Goal: Task Accomplishment & Management: Manage account settings

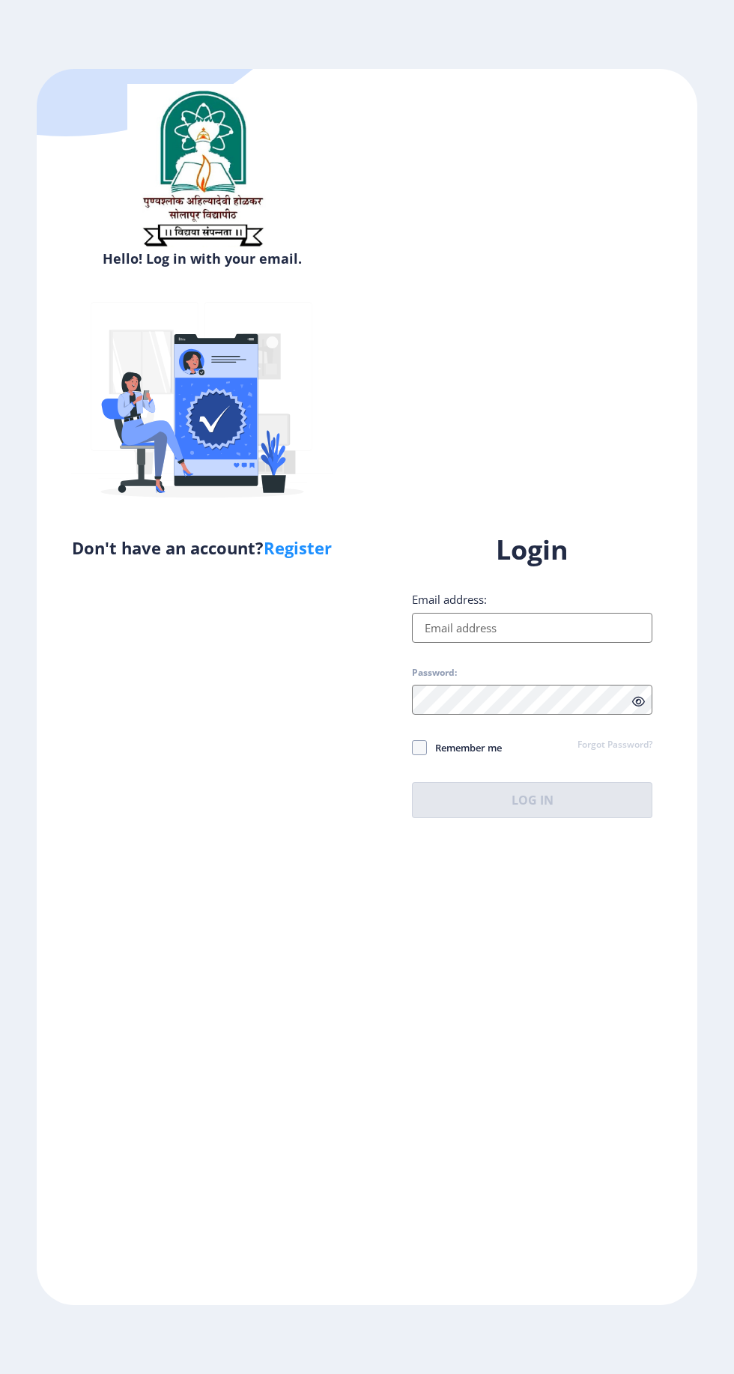
click at [97, 850] on div "Hello! Log in with your email. Don't have an account? Register" at bounding box center [202, 687] width 330 height 1237
click at [543, 643] on input "Email address:" at bounding box center [532, 628] width 241 height 30
type input "[EMAIL_ADDRESS][DOMAIN_NAME]"
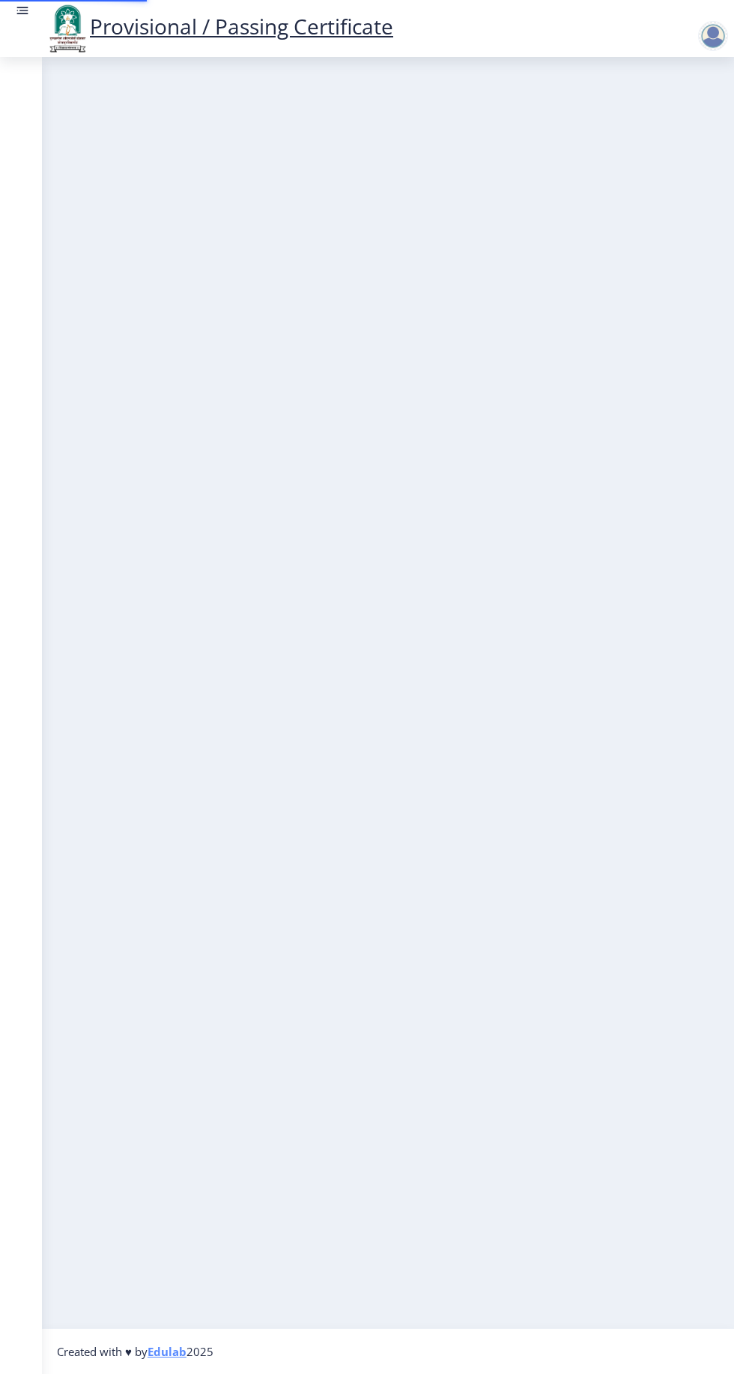
click at [558, 918] on nb-layout-column at bounding box center [388, 693] width 692 height 1272
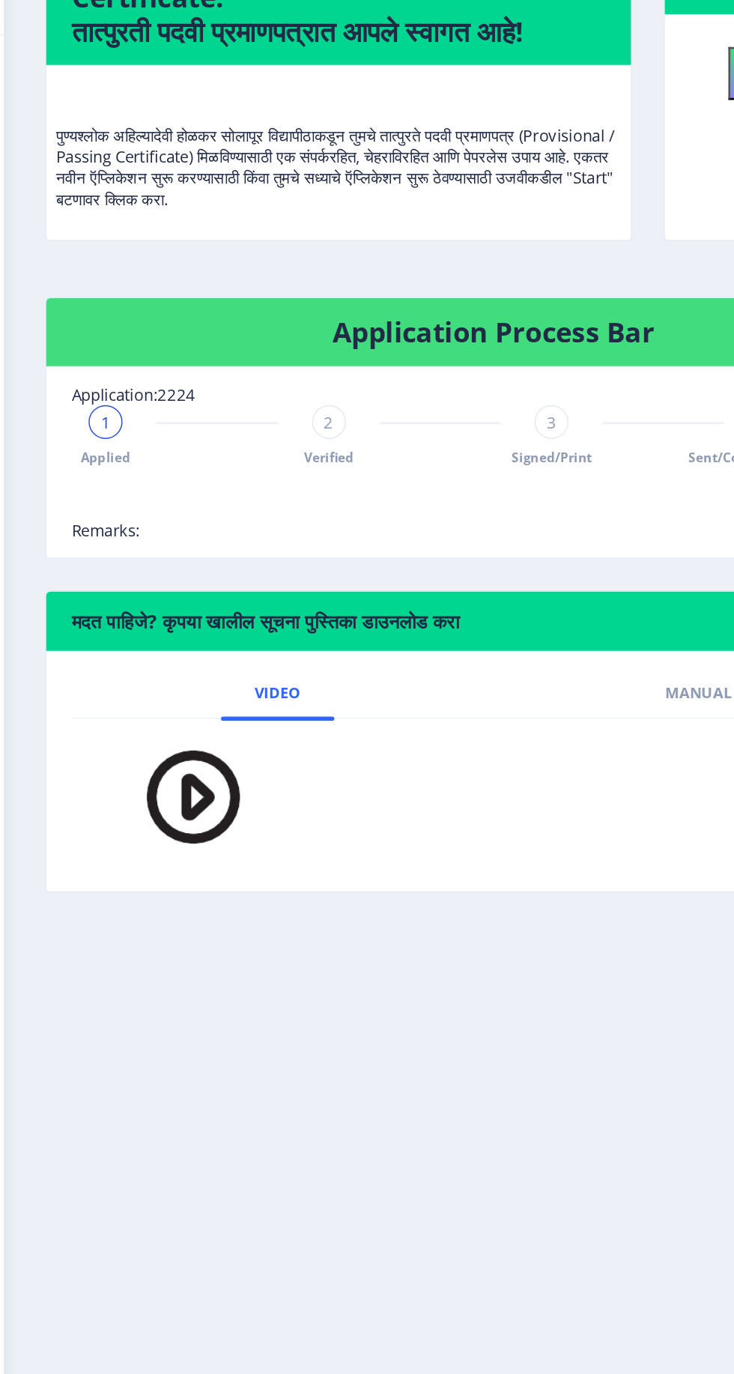
click at [265, 535] on div "2" at bounding box center [272, 526] width 24 height 24
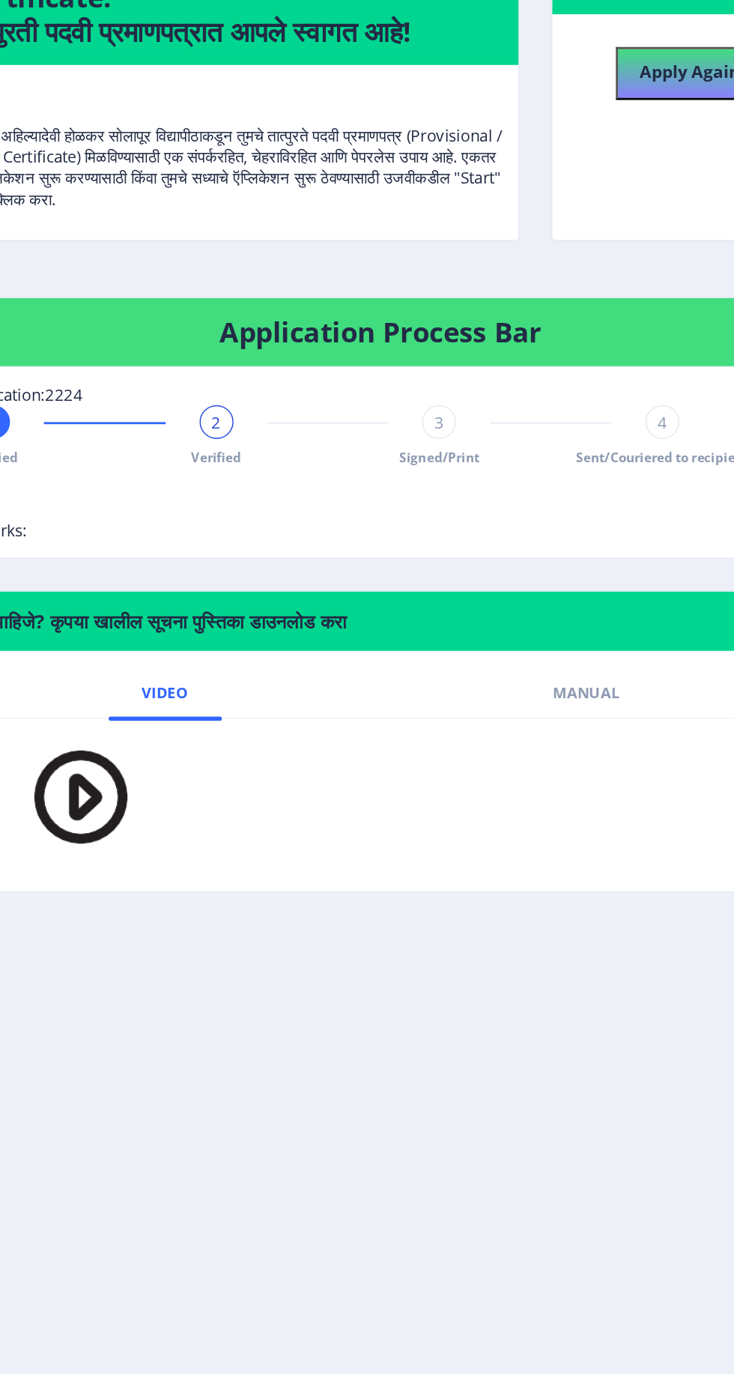
click at [429, 525] on span "3" at bounding box center [429, 526] width 7 height 15
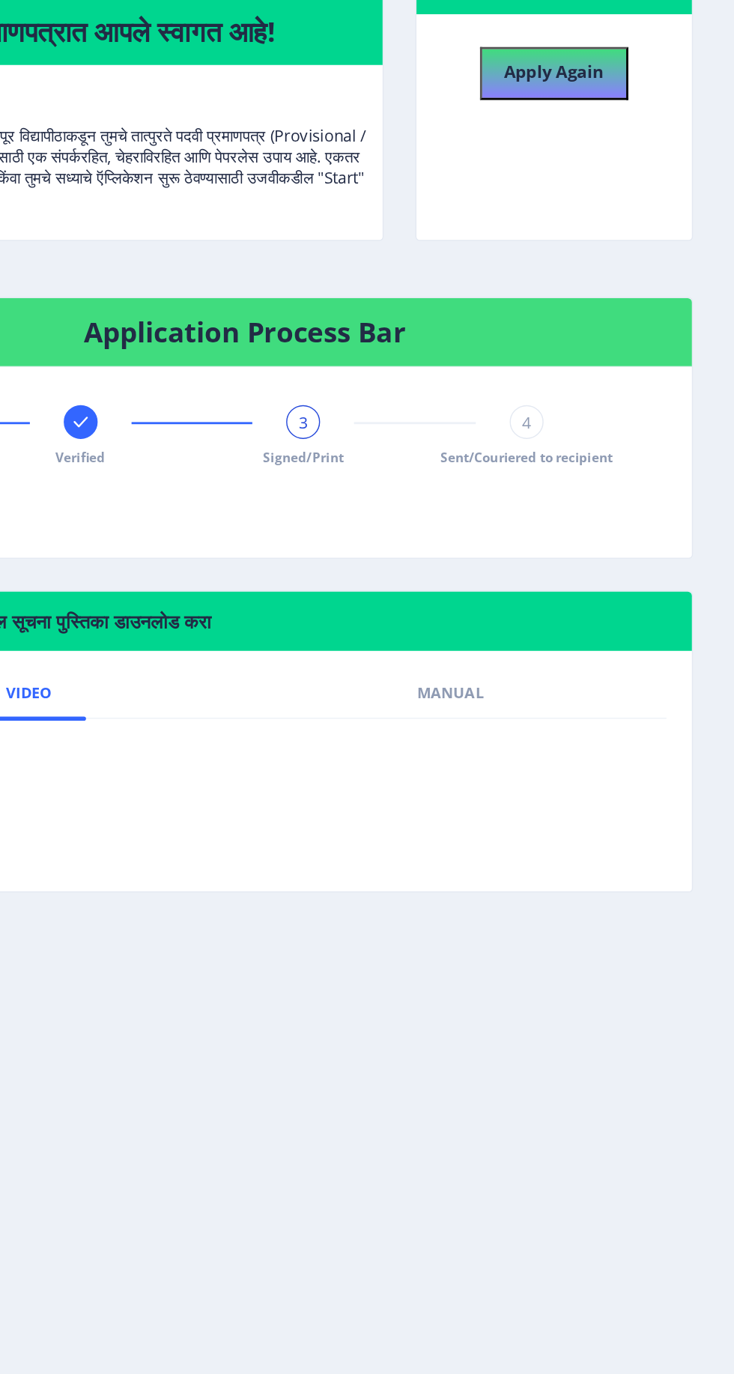
click at [594, 536] on div "4 Sent/Couriered to recipient" at bounding box center [587, 535] width 24 height 43
click at [681, 525] on div "Applied Verified Signed/Print 4 Sent/Couriered to recipient" at bounding box center [388, 554] width 596 height 81
click at [627, 592] on div "Applied Verified Signed/Print 4 Sent/Couriered to recipient" at bounding box center [388, 554] width 596 height 81
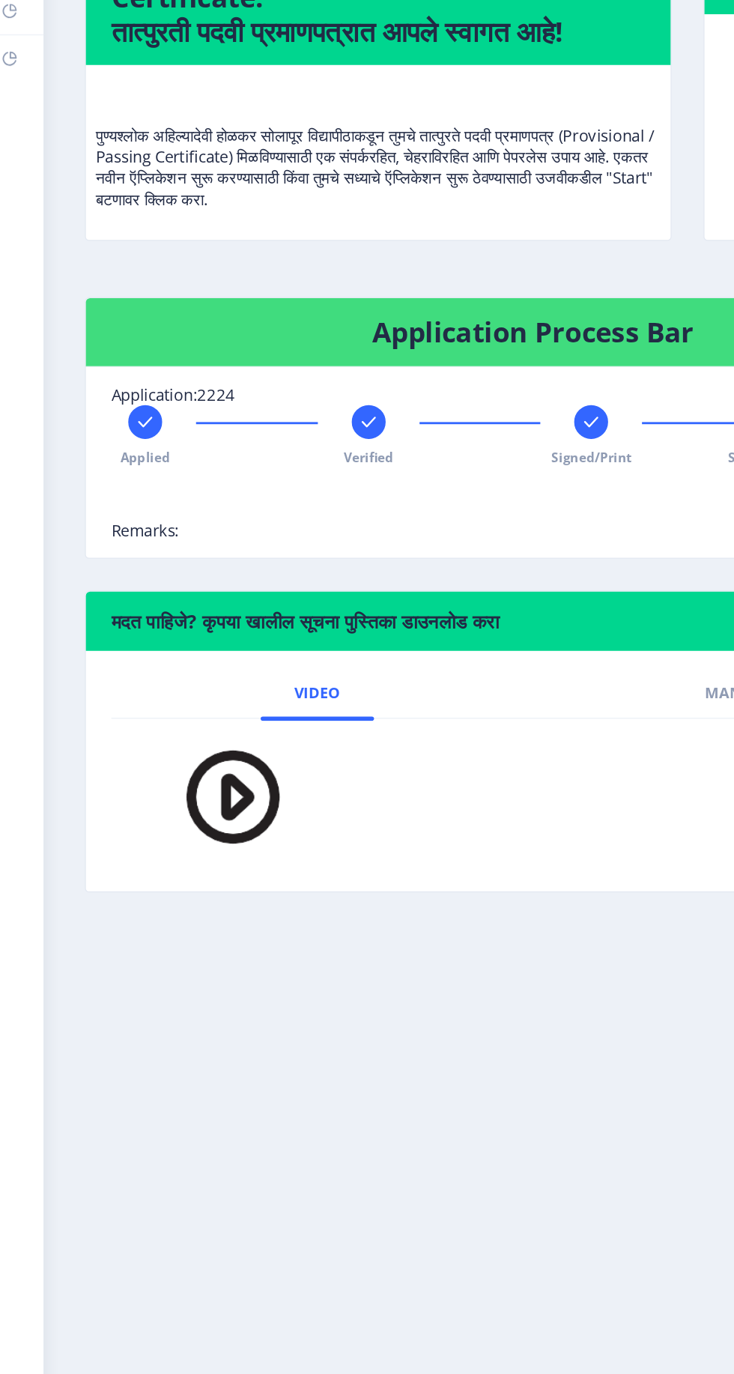
click at [110, 600] on span "Remarks:" at bounding box center [114, 602] width 48 height 15
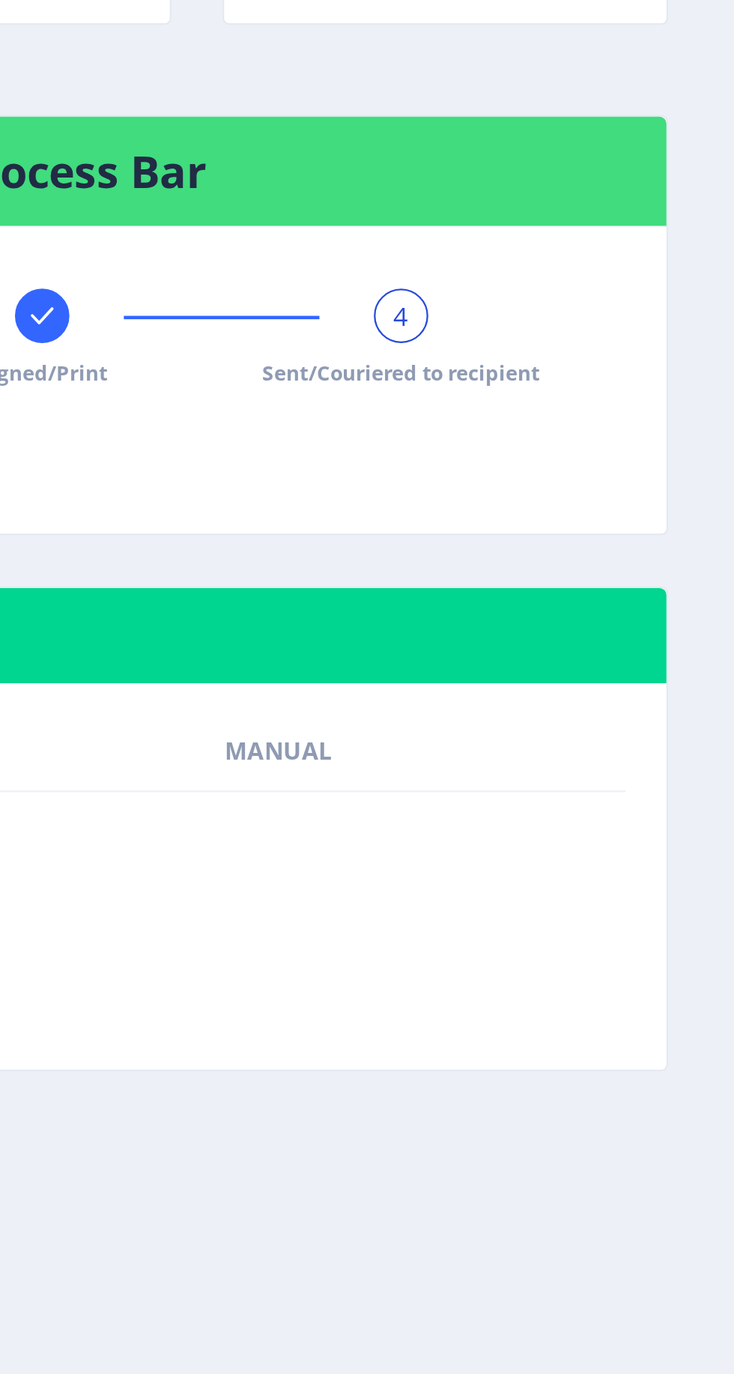
click at [662, 588] on div "Applied Verified Signed/Print 4 Sent/Couriered to recipient" at bounding box center [388, 554] width 596 height 81
click at [596, 528] on div "4" at bounding box center [587, 526] width 24 height 24
click at [632, 575] on div "Applied Verified Signed/Print 4 Sent/Couriered to recipient" at bounding box center [388, 554] width 596 height 81
click at [635, 580] on div "Applied Verified Signed/Print 4 Sent/Couriered to recipient" at bounding box center [388, 554] width 596 height 81
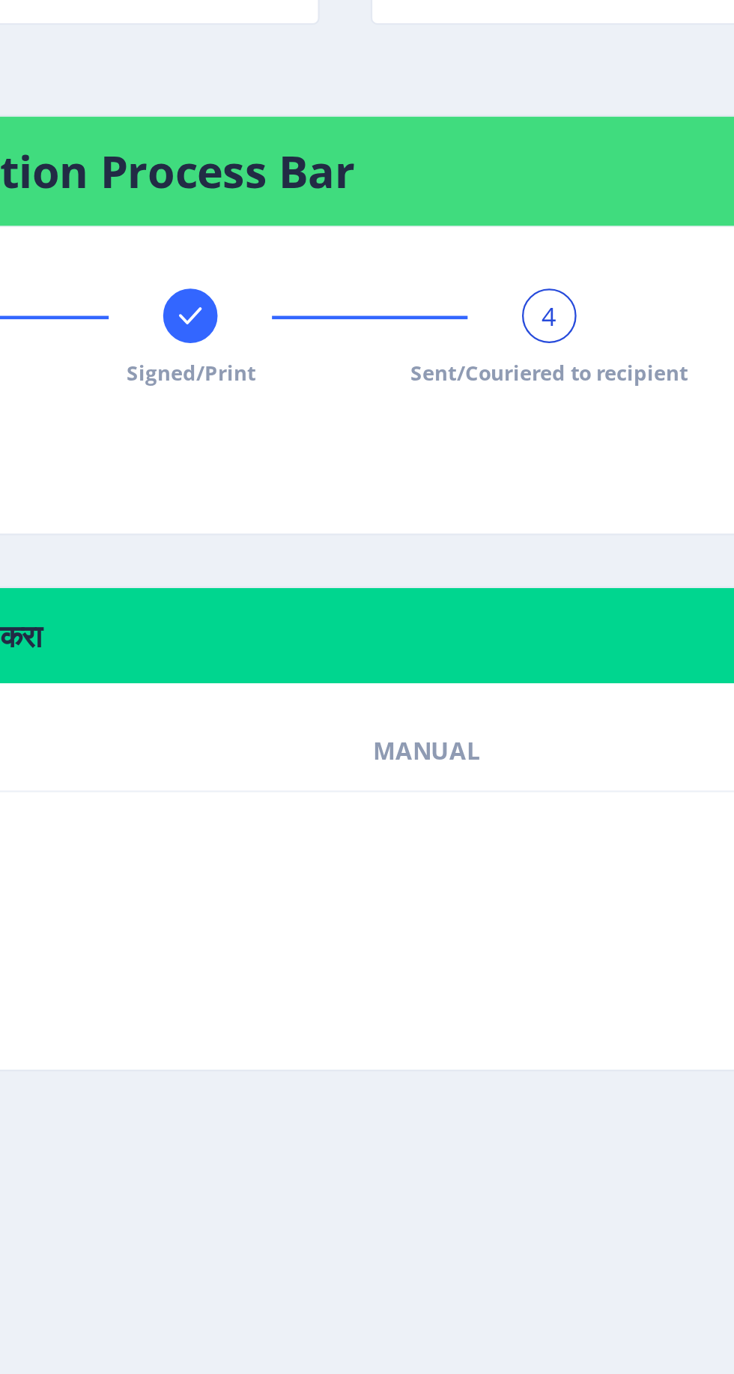
click at [427, 537] on div at bounding box center [429, 526] width 24 height 24
click at [420, 525] on div "3" at bounding box center [429, 526] width 24 height 24
click at [424, 531] on div "3" at bounding box center [429, 526] width 24 height 24
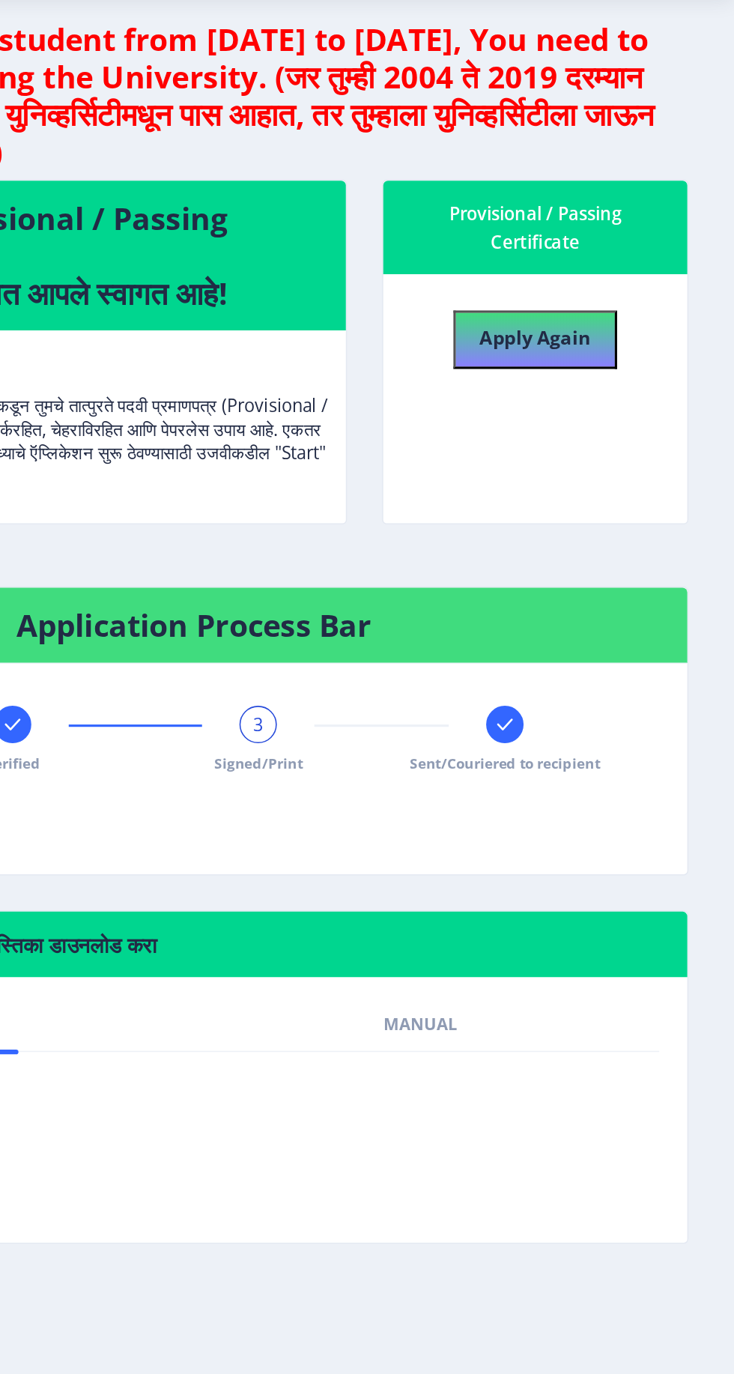
click at [597, 545] on span "Sent/Couriered to recipient" at bounding box center [588, 551] width 122 height 13
click at [595, 534] on div "4 Sent/Couriered to recipient" at bounding box center [587, 535] width 24 height 43
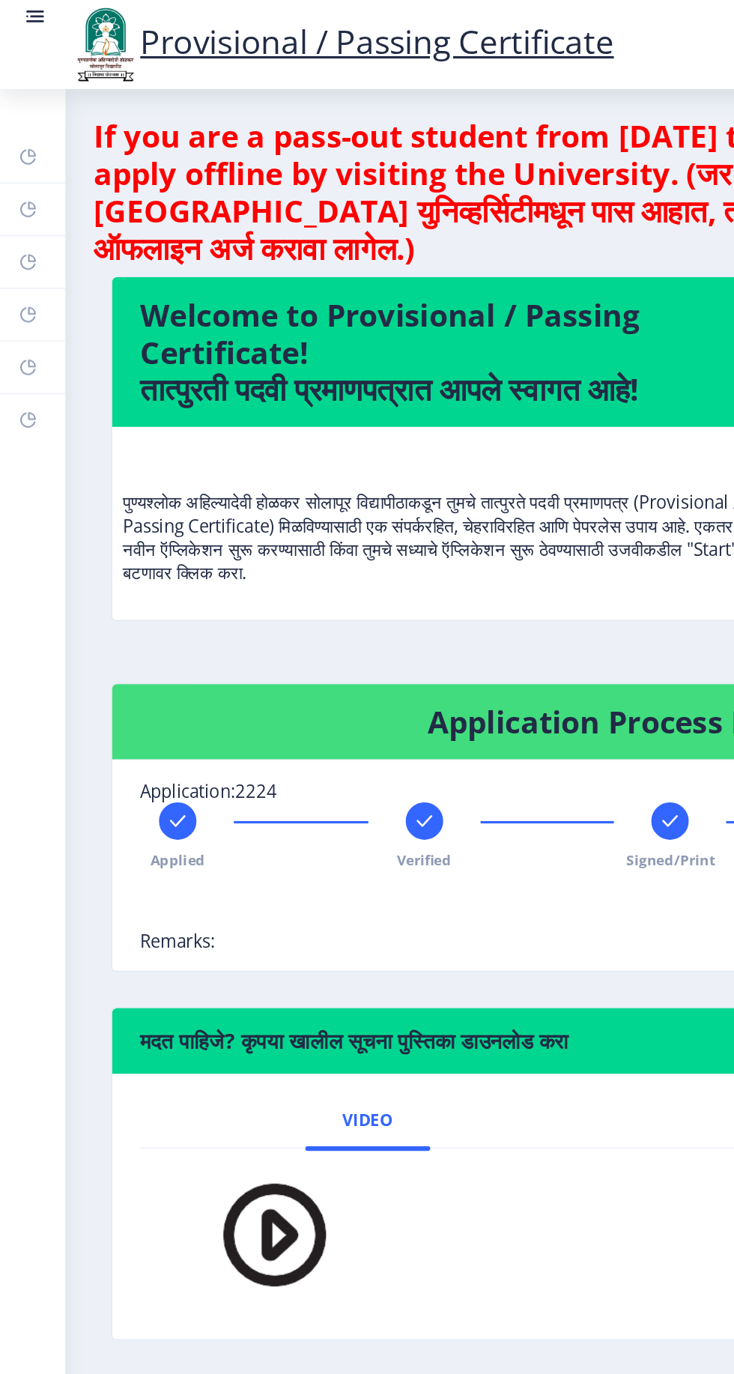
click at [5, 102] on link "Dashboard" at bounding box center [21, 100] width 42 height 33
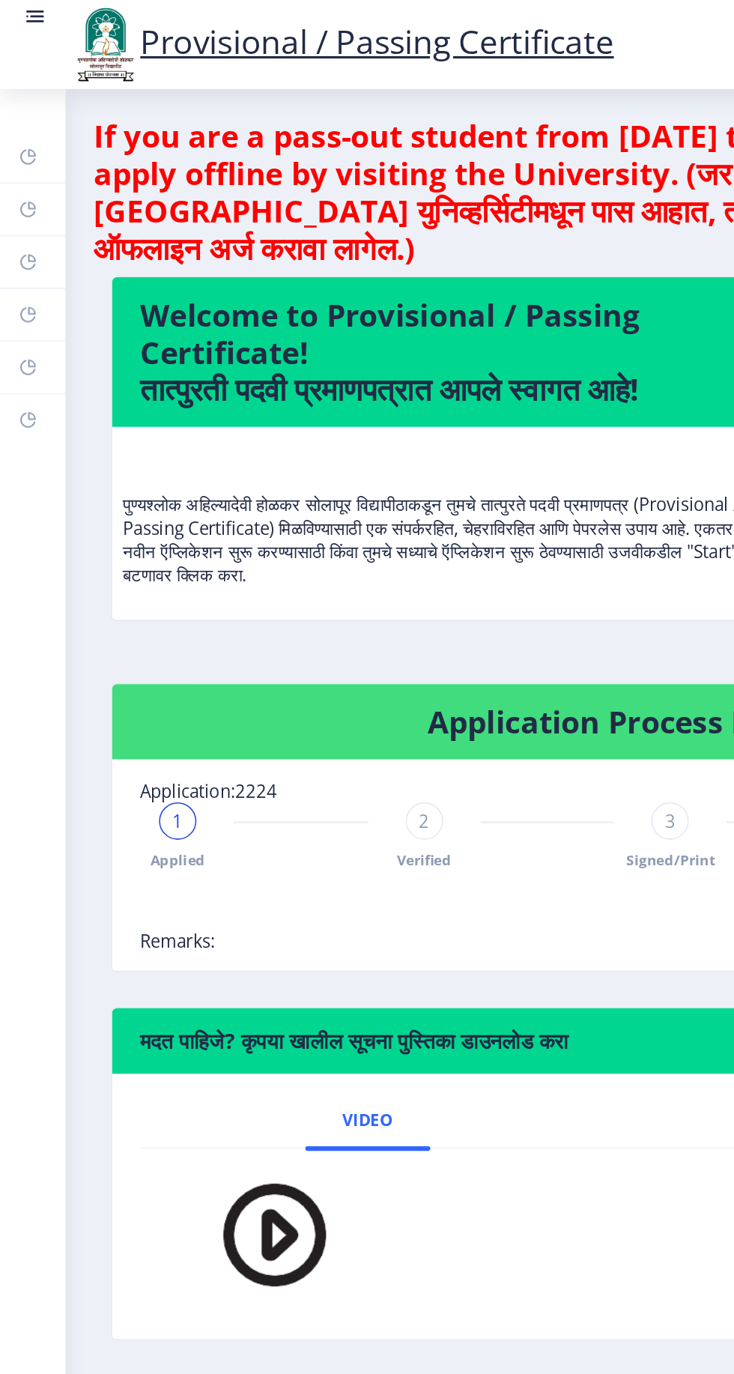
click at [13, 147] on link "Help/FAQ" at bounding box center [21, 134] width 42 height 33
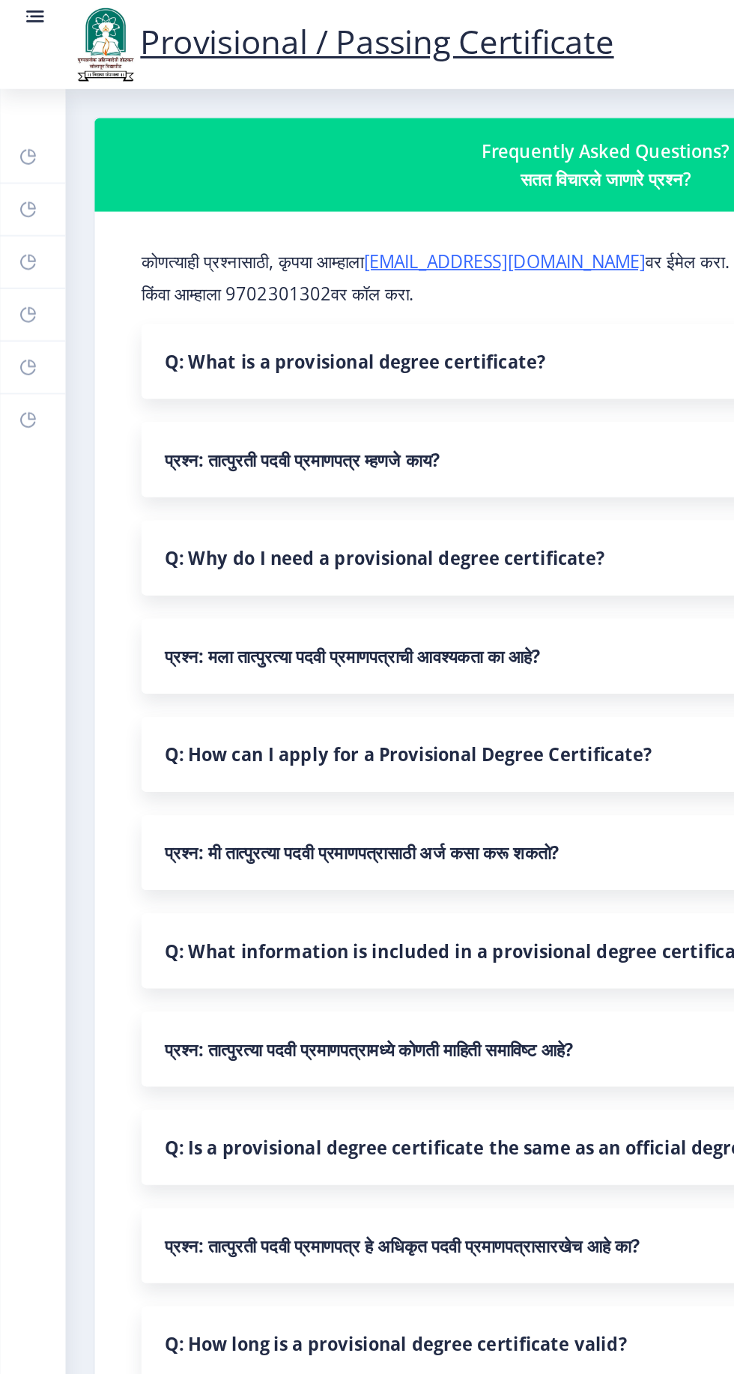
click at [7, 173] on link "Profile" at bounding box center [21, 167] width 42 height 33
select select
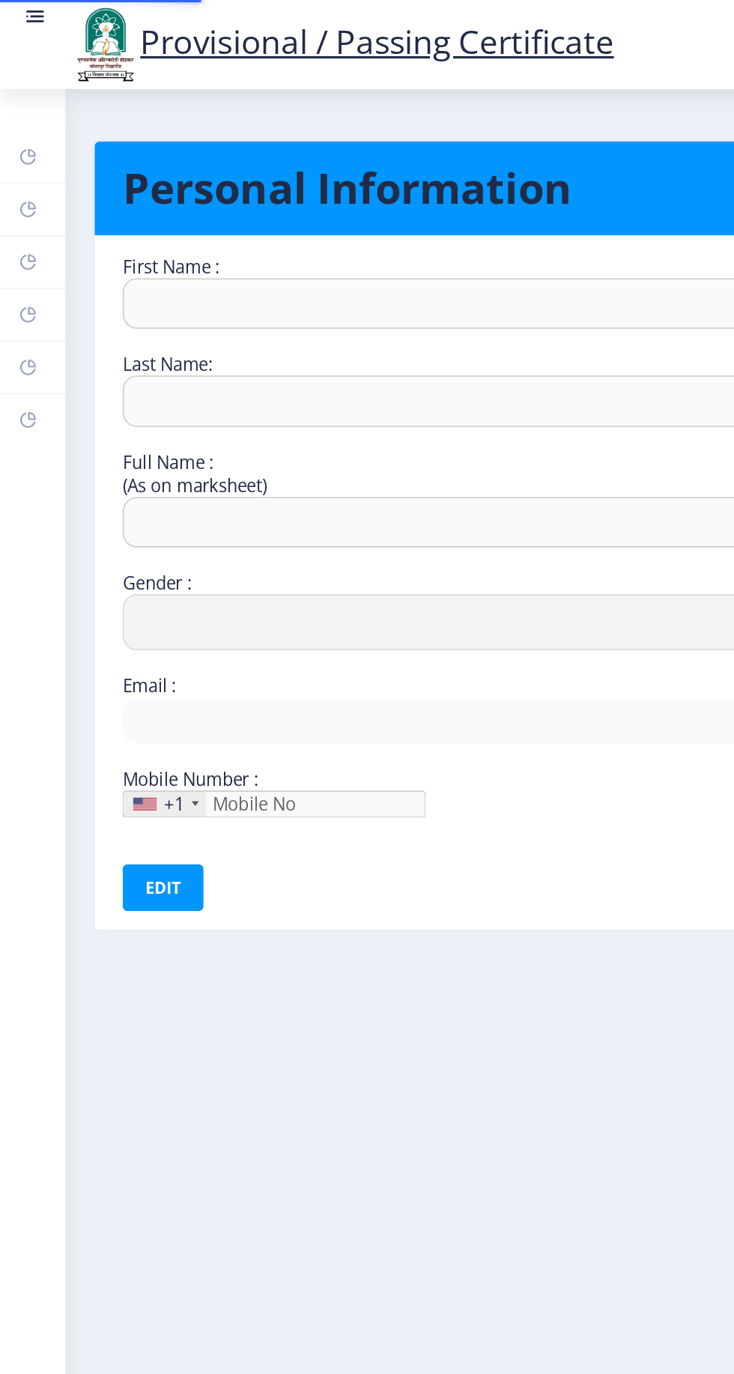
type input "RAM"
type input "PASWAN"
type input "[PERSON_NAME]"
select select "[DEMOGRAPHIC_DATA]"
type input "[EMAIL_ADDRESS][DOMAIN_NAME]"
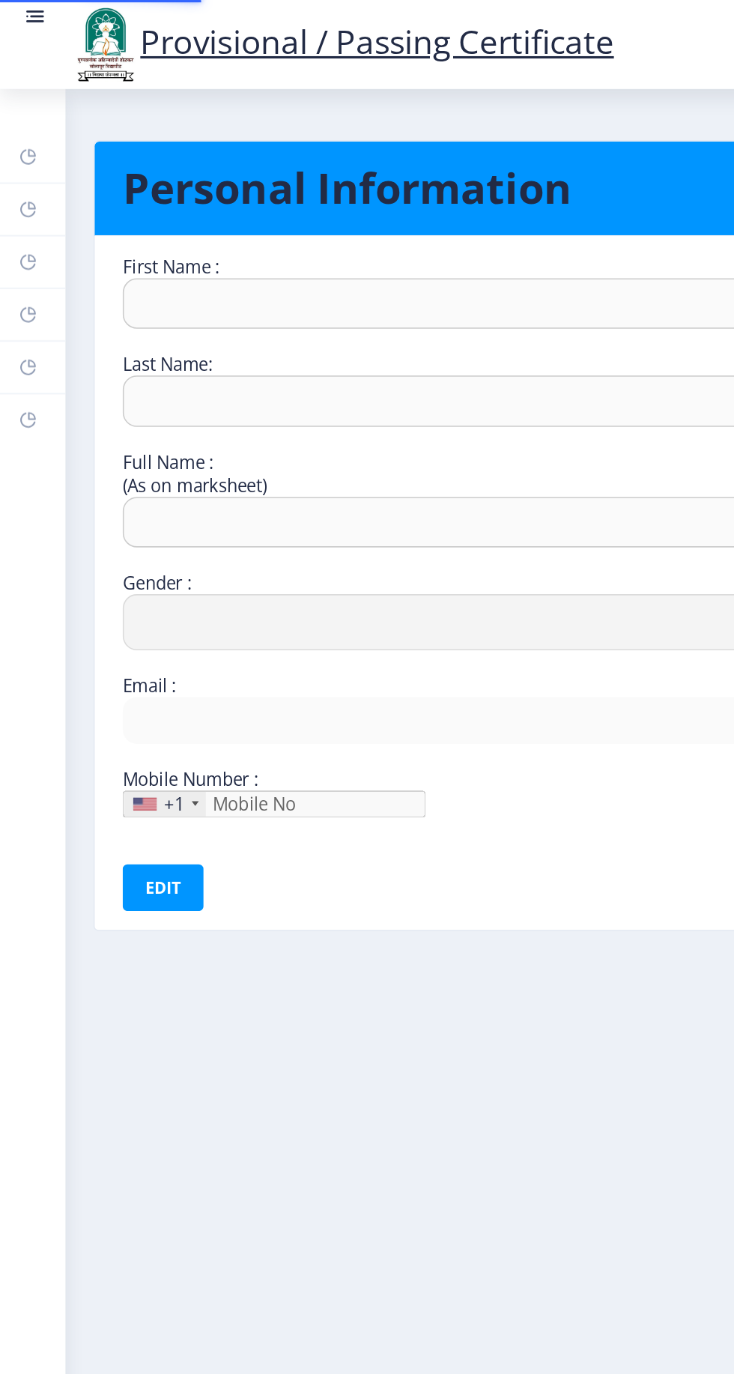
type input "9284253335"
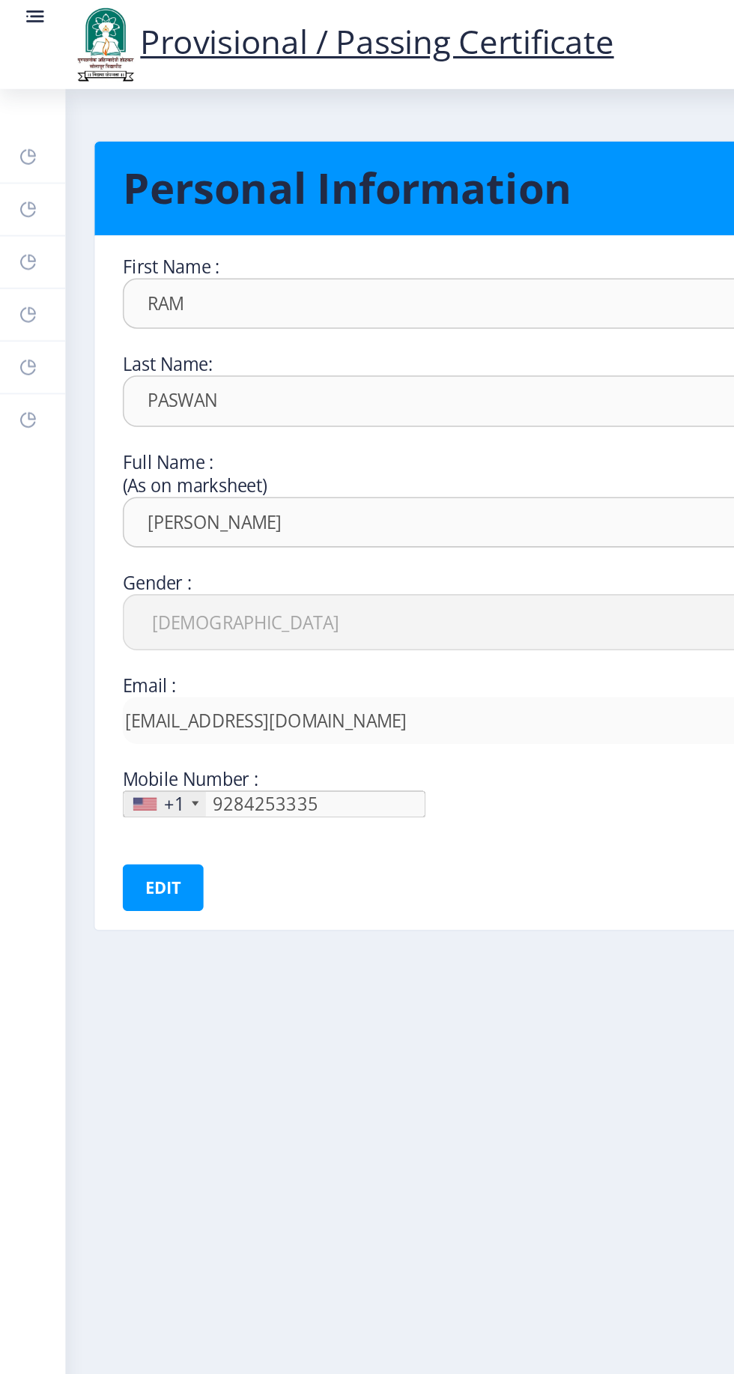
click at [5, 205] on link "Myapplication" at bounding box center [21, 201] width 42 height 33
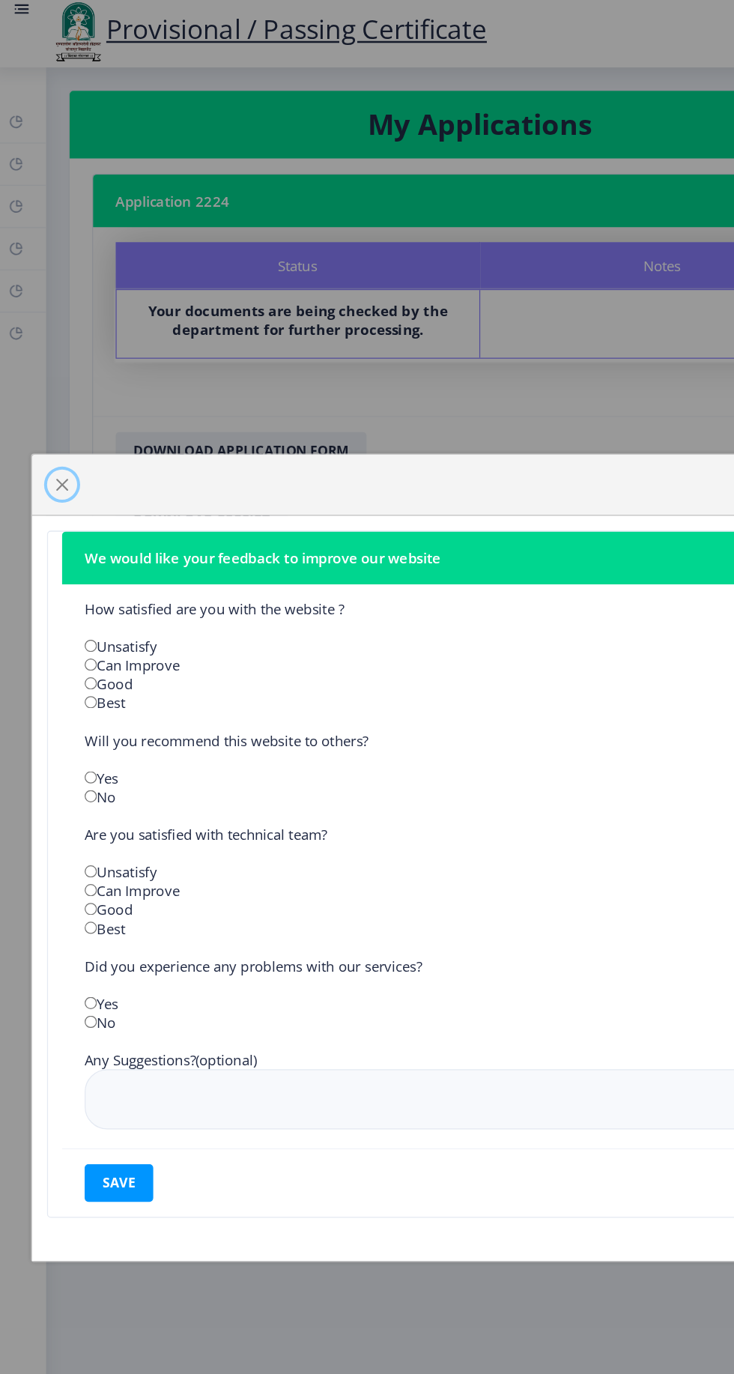
click at [54, 387] on span "button" at bounding box center [55, 390] width 12 height 12
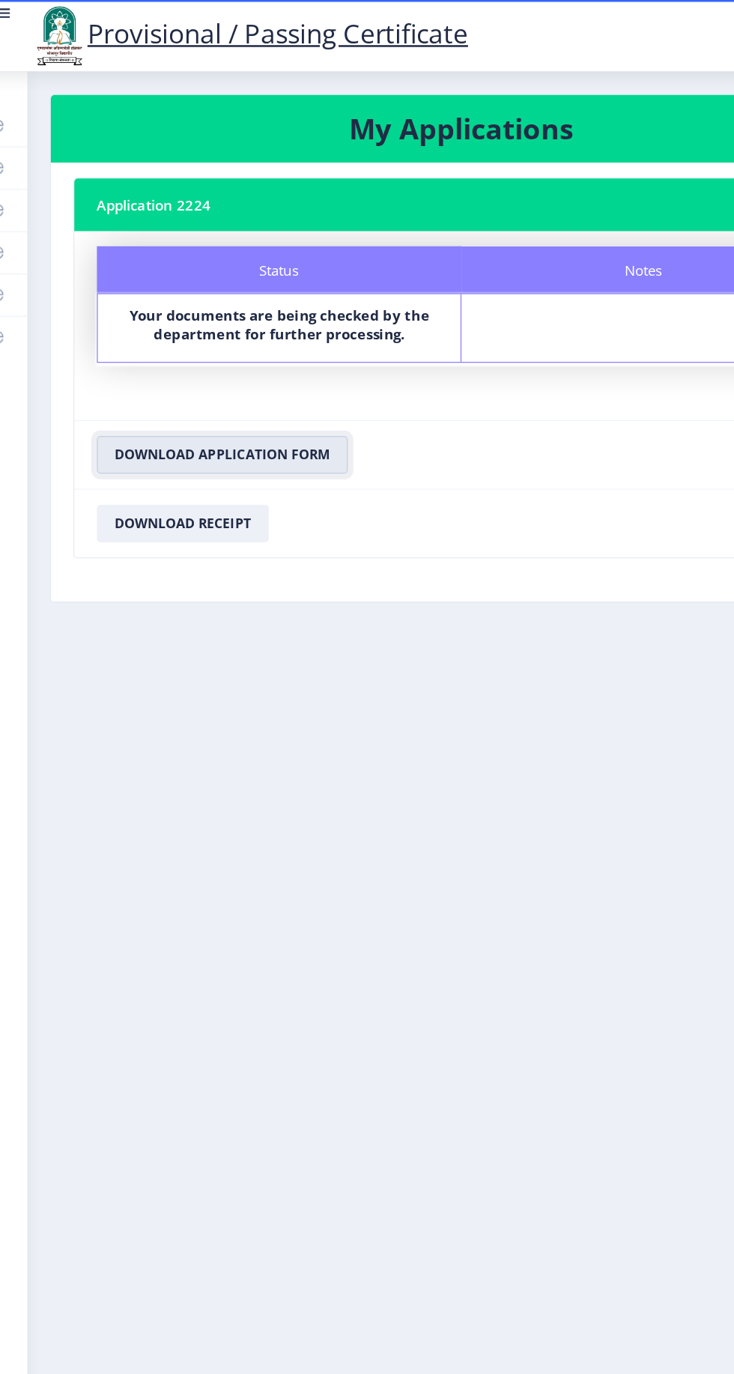
click at [142, 366] on button "Download Application Form" at bounding box center [197, 363] width 200 height 30
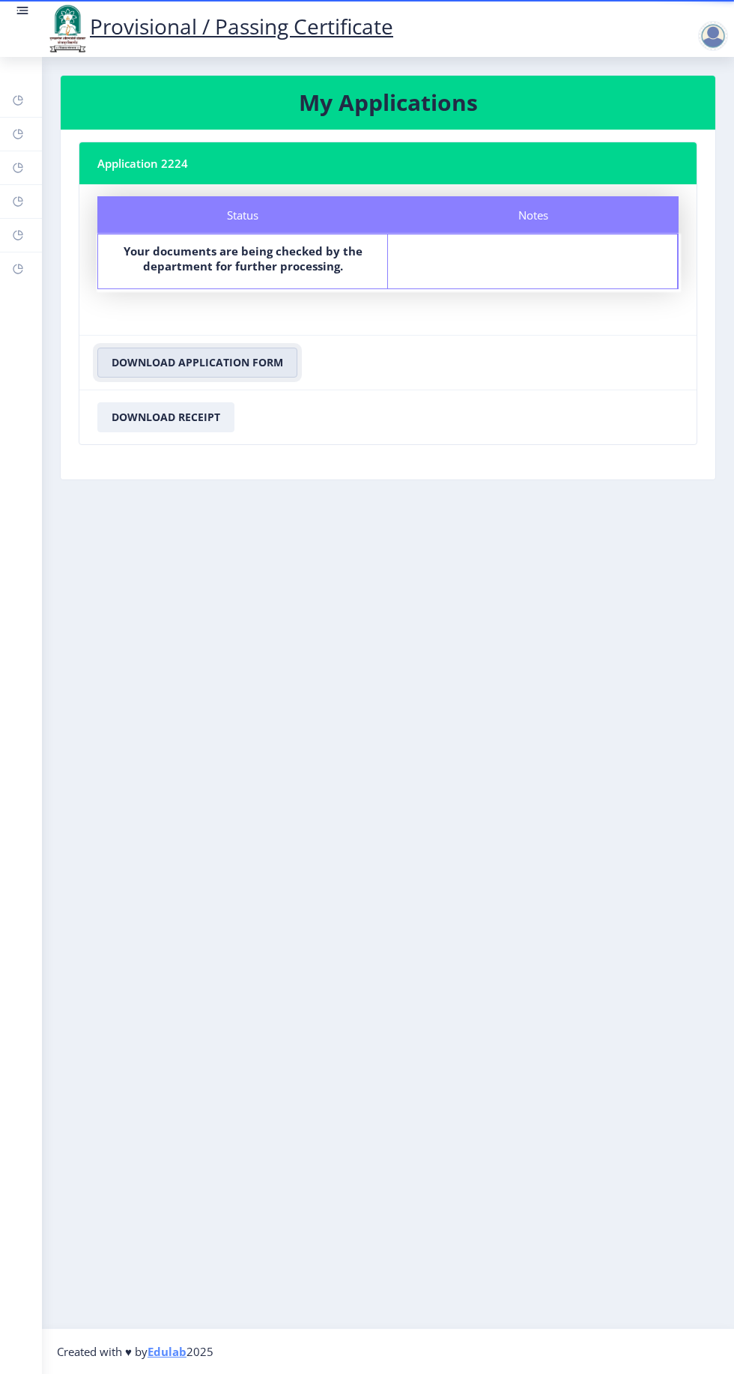
click at [147, 354] on button "Download Application Form" at bounding box center [197, 363] width 200 height 30
click at [124, 417] on button "Download Receipt" at bounding box center [165, 417] width 137 height 30
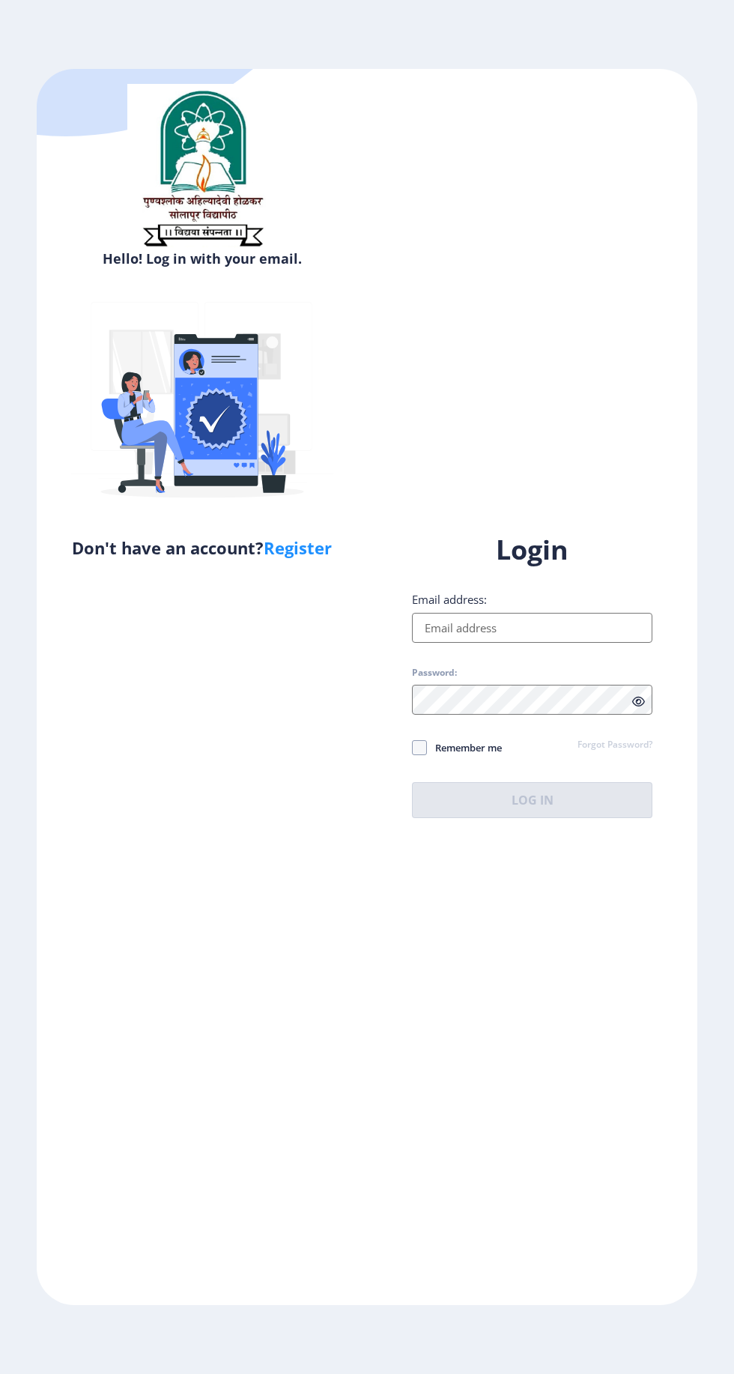
click at [595, 643] on input "Email address:" at bounding box center [532, 628] width 241 height 30
type input "[EMAIL_ADDRESS][DOMAIN_NAME]"
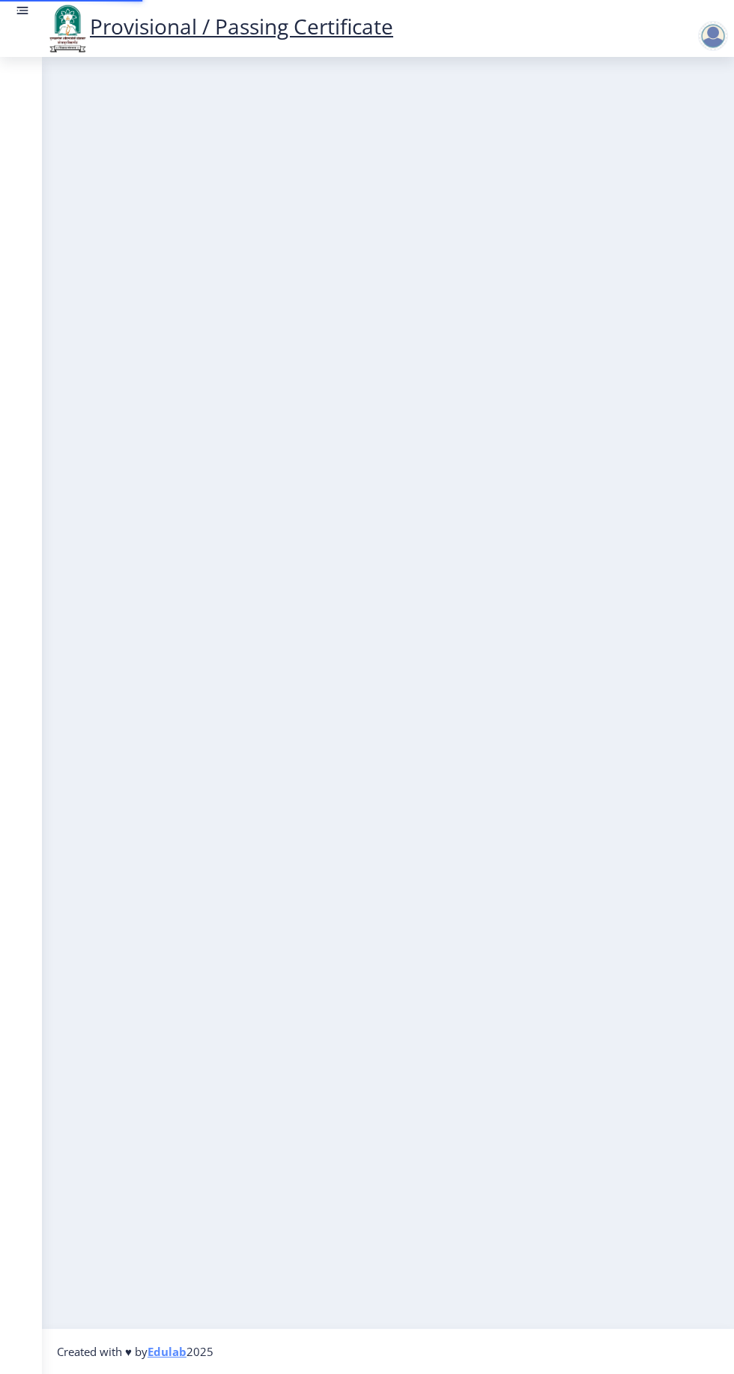
click at [554, 889] on nb-layout-column at bounding box center [388, 693] width 692 height 1272
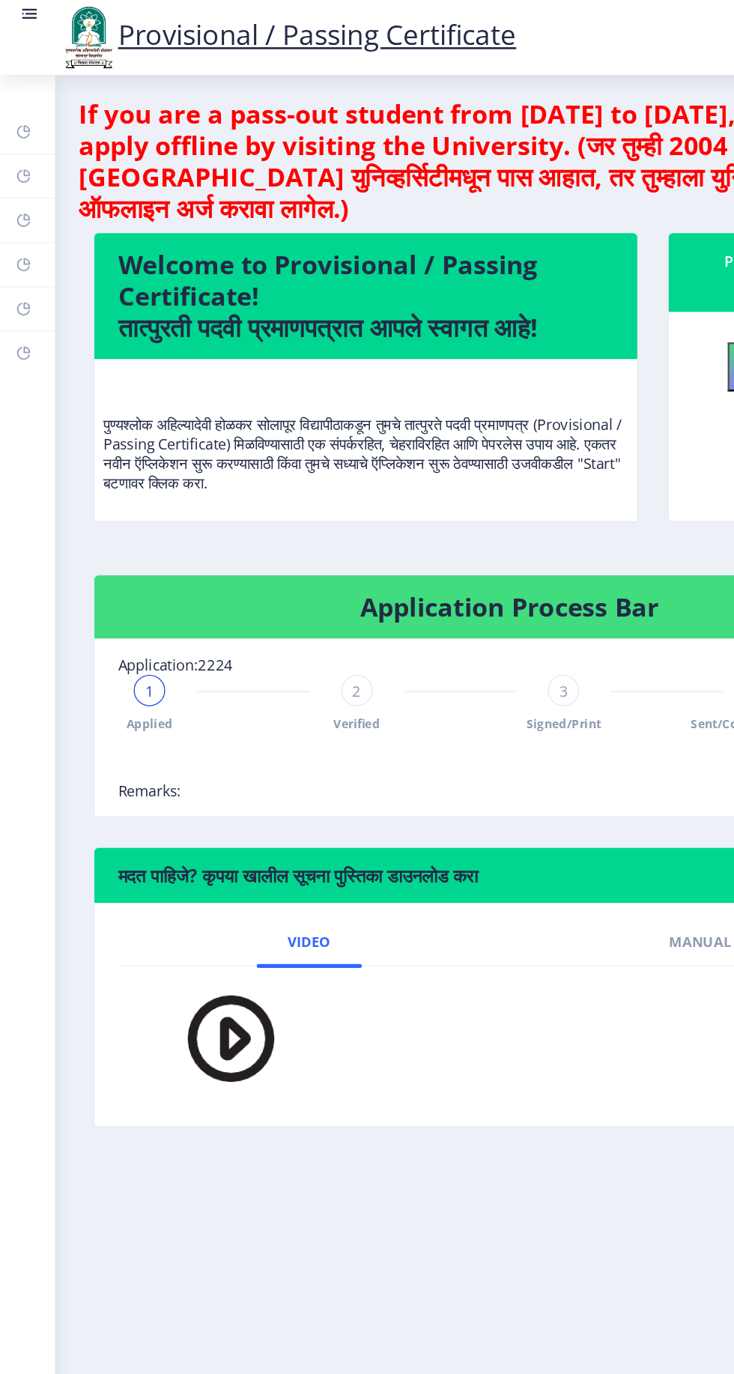
click at [16, 201] on rect at bounding box center [18, 202] width 12 height 12
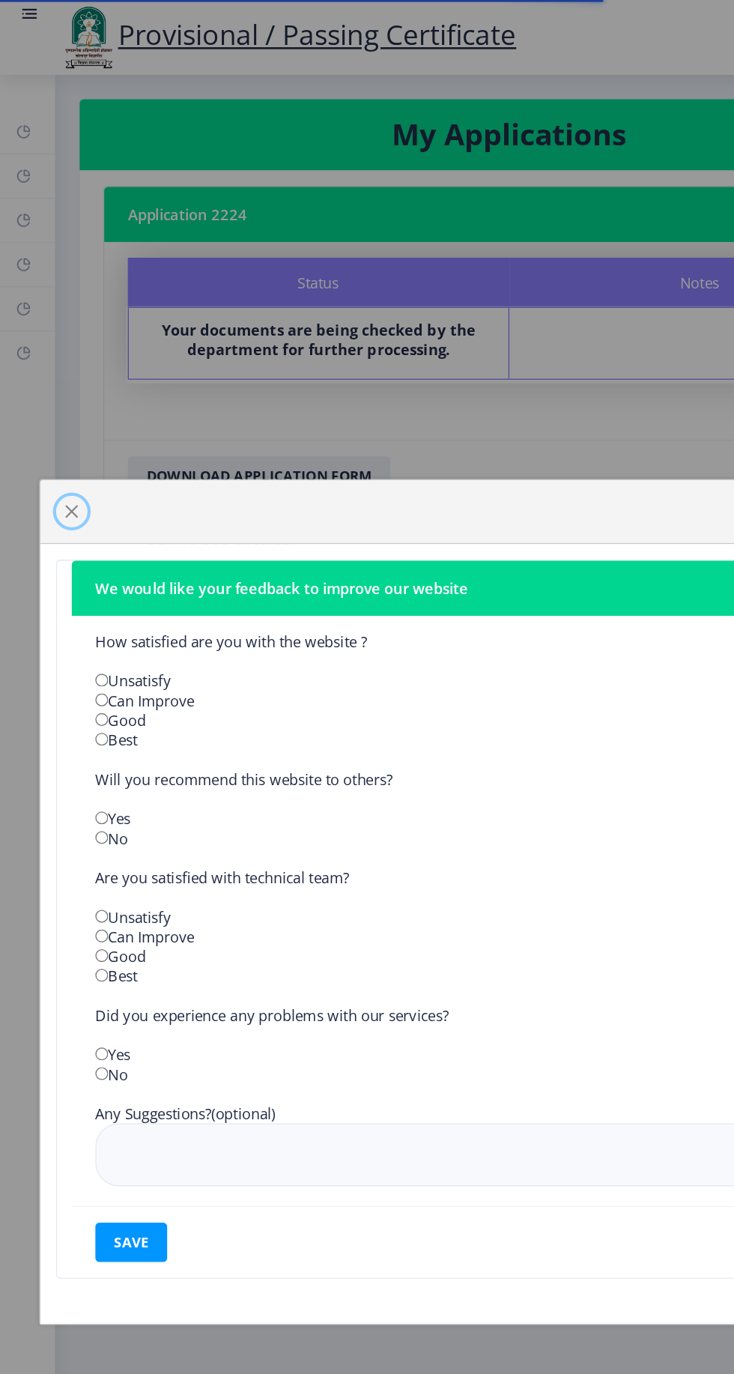
click at [49, 390] on span "button" at bounding box center [55, 390] width 12 height 12
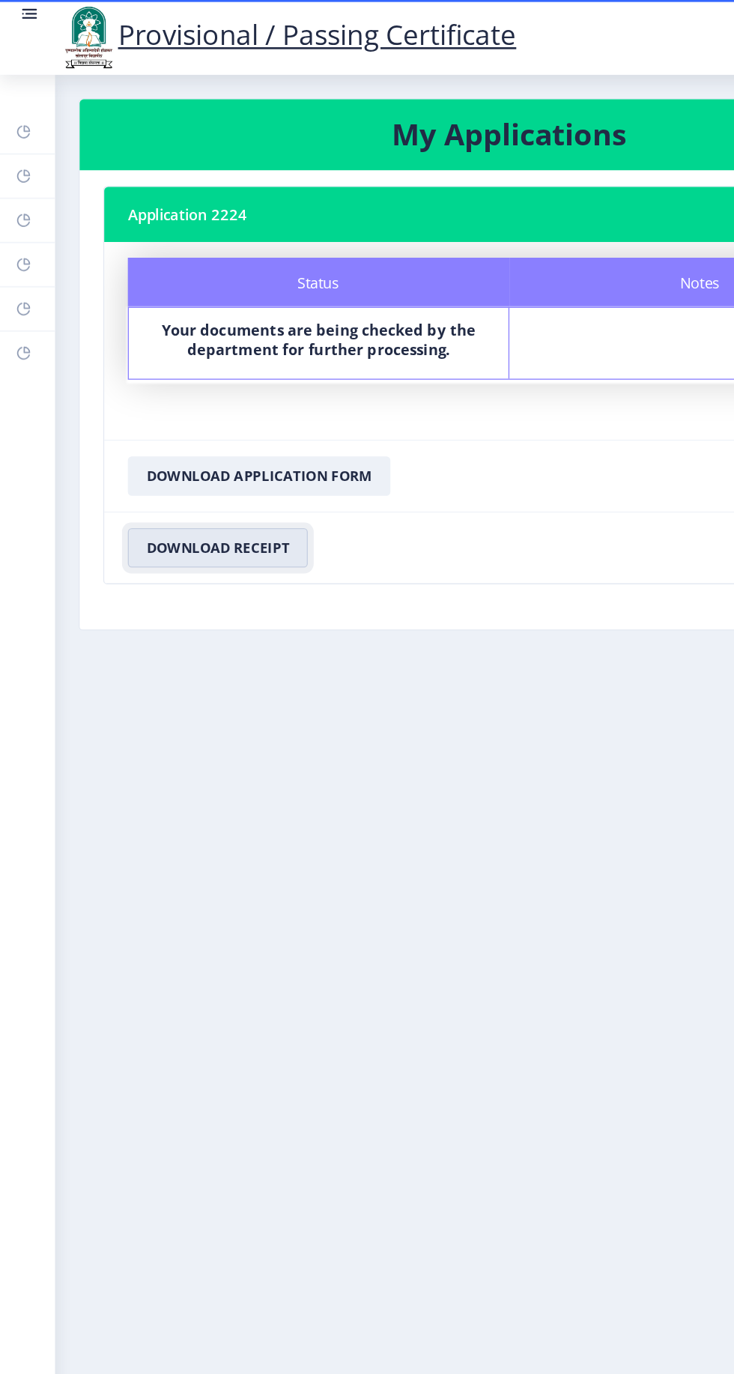
click at [133, 429] on button "Download Receipt" at bounding box center [165, 417] width 137 height 30
click at [4, 232] on link "Payment issue" at bounding box center [21, 235] width 42 height 33
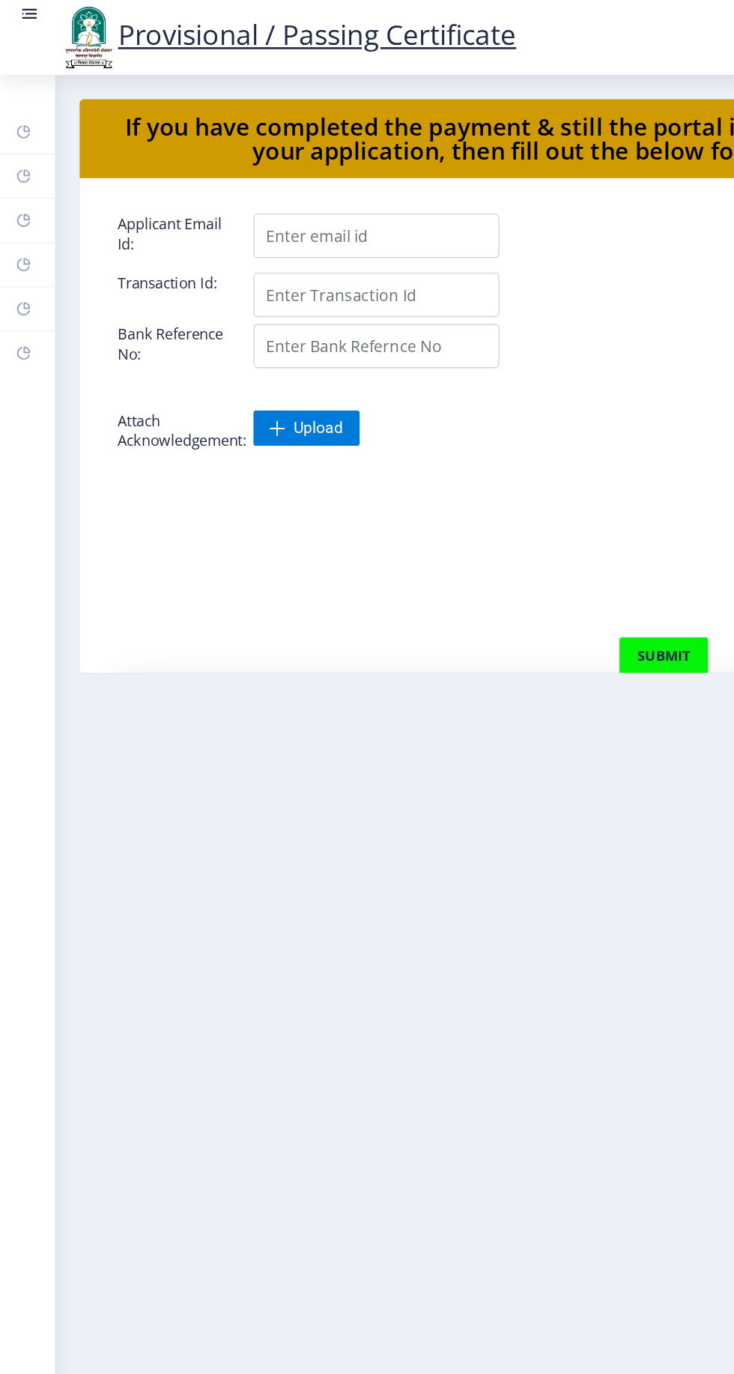
click at [0, 277] on link "Incorrect Certificate" at bounding box center [21, 269] width 42 height 33
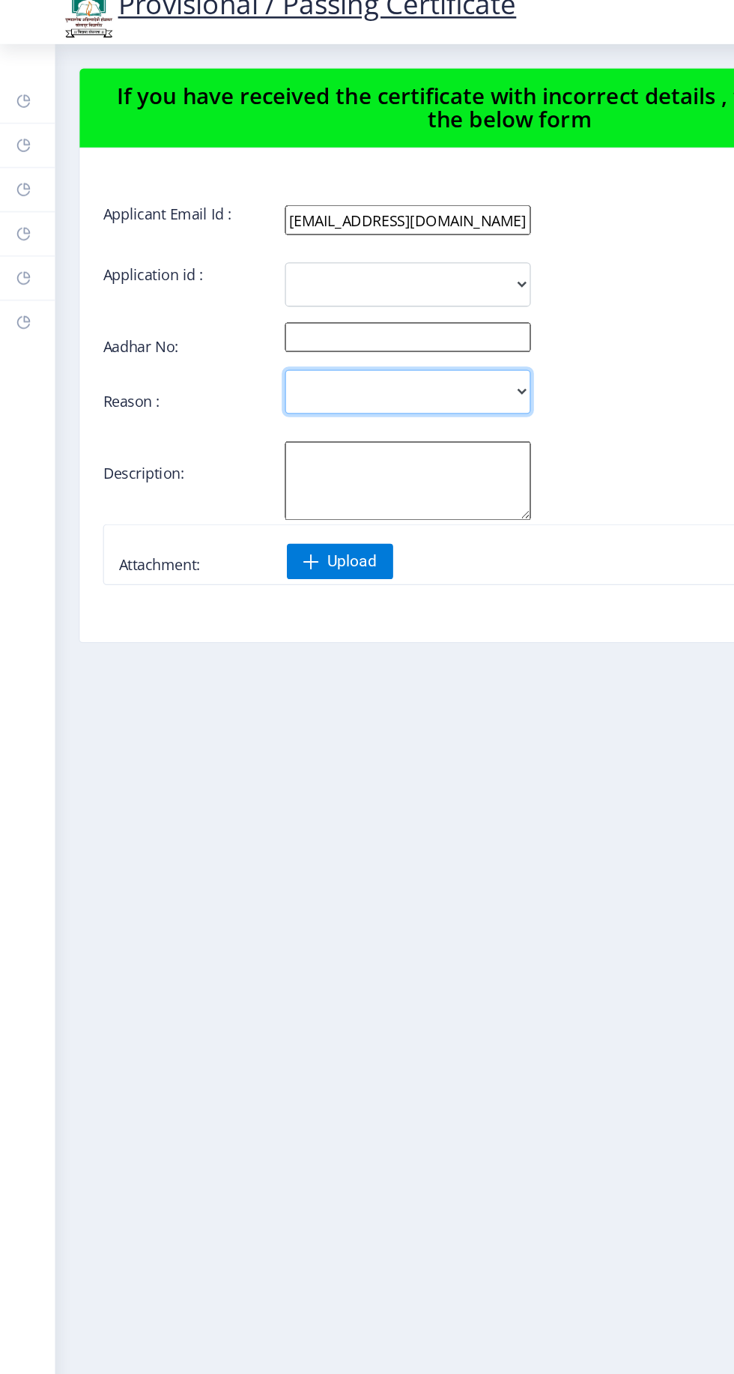
click at [235, 324] on select "Incorrect Course Name Incorrect Name/ Fathers Name Others" at bounding box center [310, 322] width 187 height 34
click at [4, 173] on link "Profile" at bounding box center [21, 167] width 42 height 33
select select
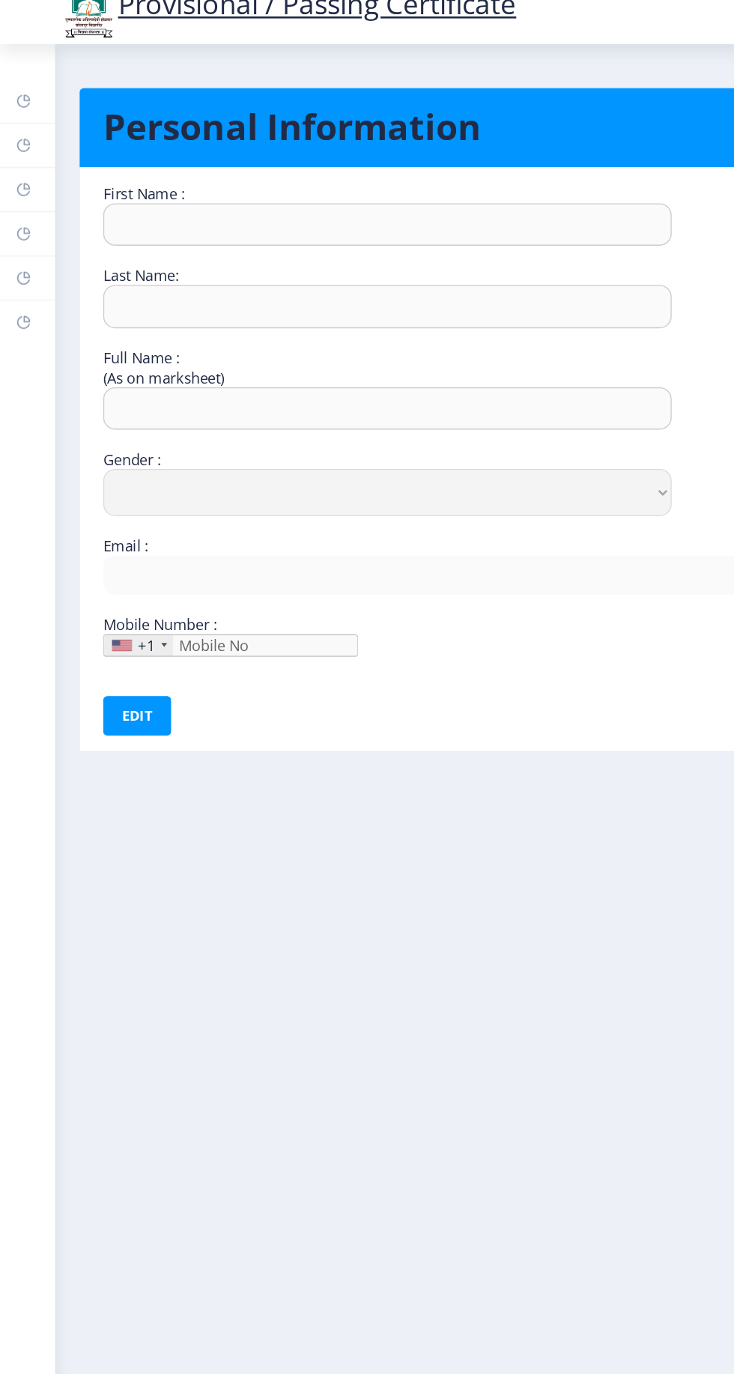
type input "RAM"
type input "PASWAN"
type input "[PERSON_NAME]"
select select "[DEMOGRAPHIC_DATA]"
type input "[EMAIL_ADDRESS][DOMAIN_NAME]"
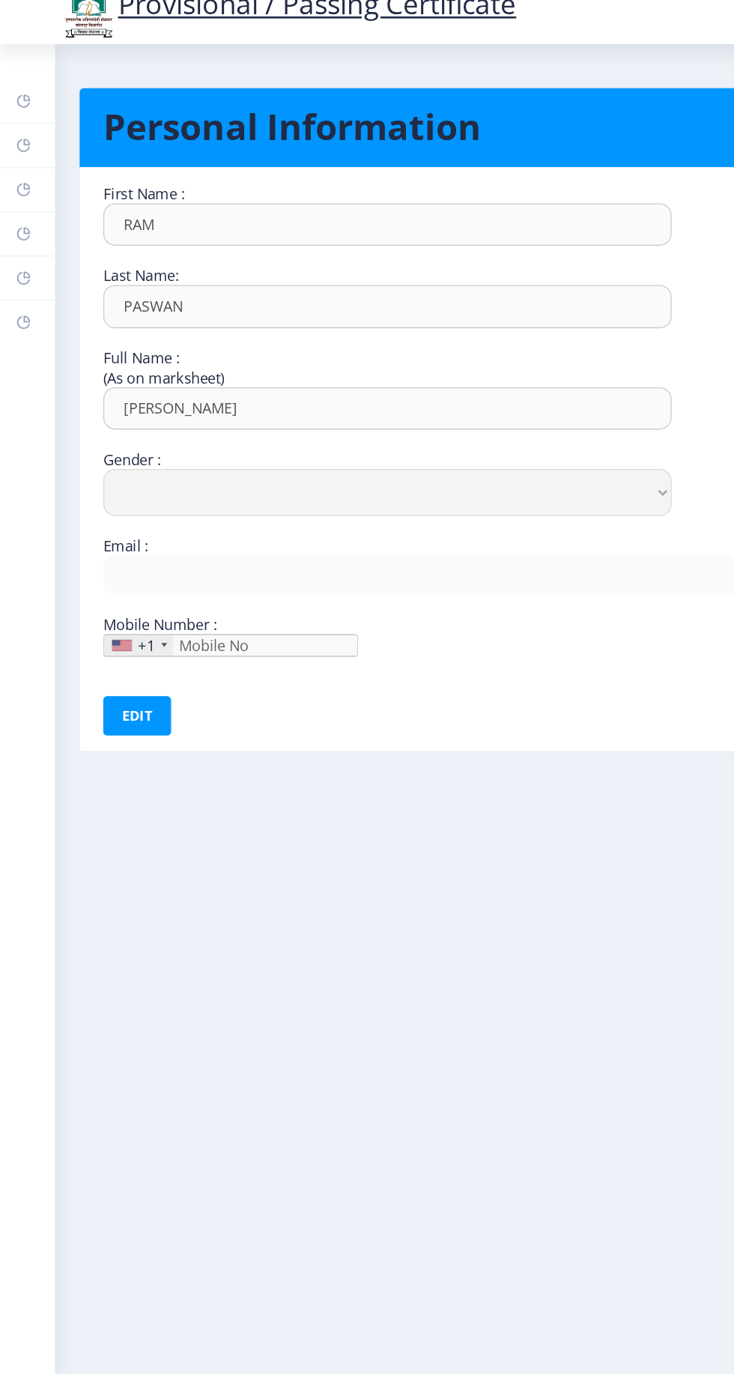
type input "9284253335"
click at [9, 210] on link "Myapplication" at bounding box center [21, 201] width 42 height 33
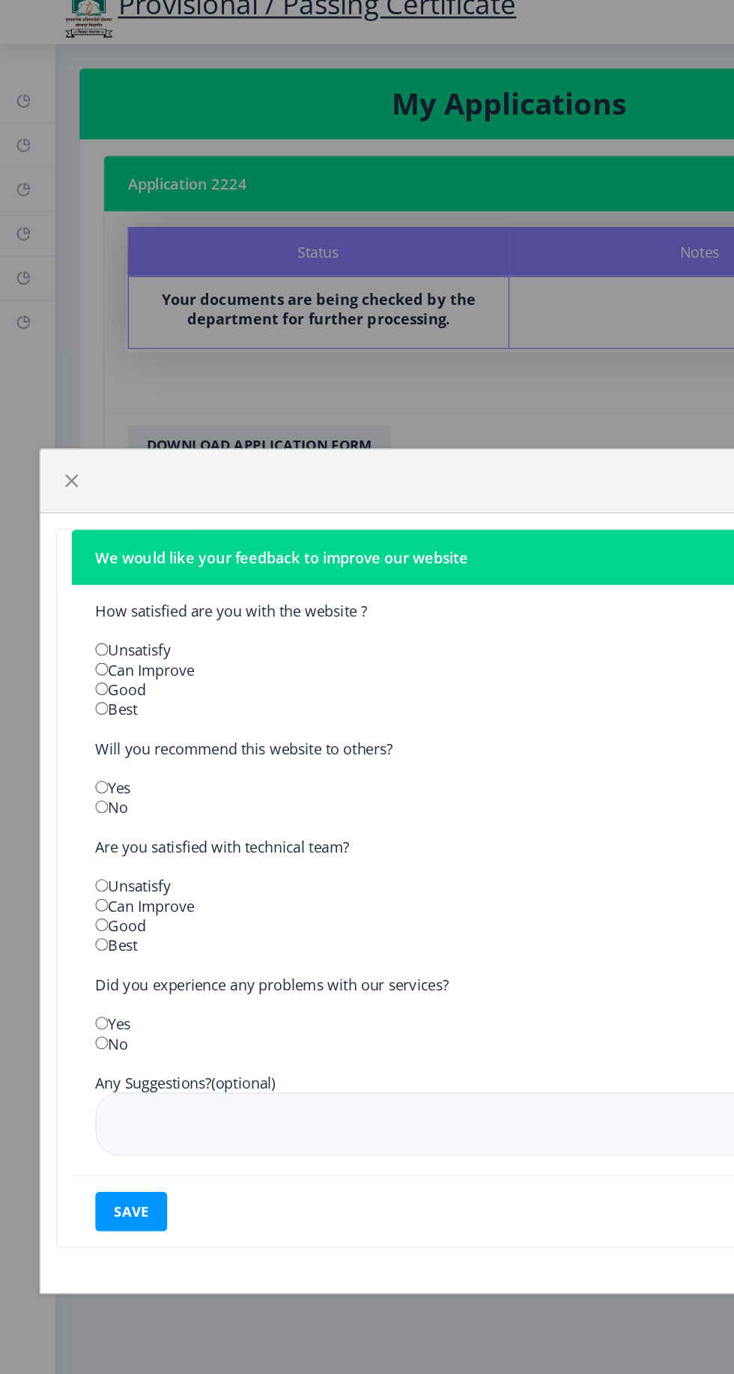
click at [7, 237] on div "We would like your feedback to improve our website How satisfied are you with t…" at bounding box center [367, 687] width 734 height 1374
click at [54, 387] on span "button" at bounding box center [55, 390] width 12 height 12
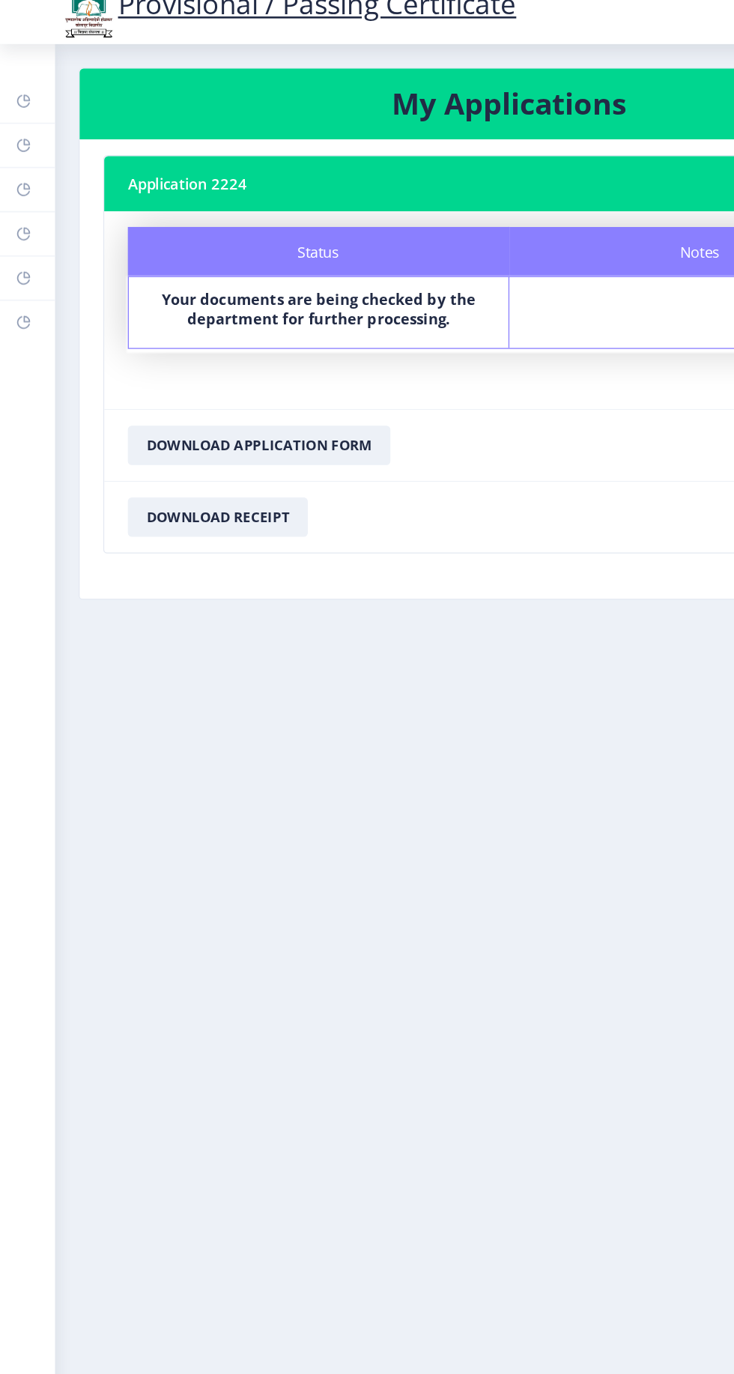
click at [4, 240] on link "Payment issue" at bounding box center [21, 235] width 42 height 33
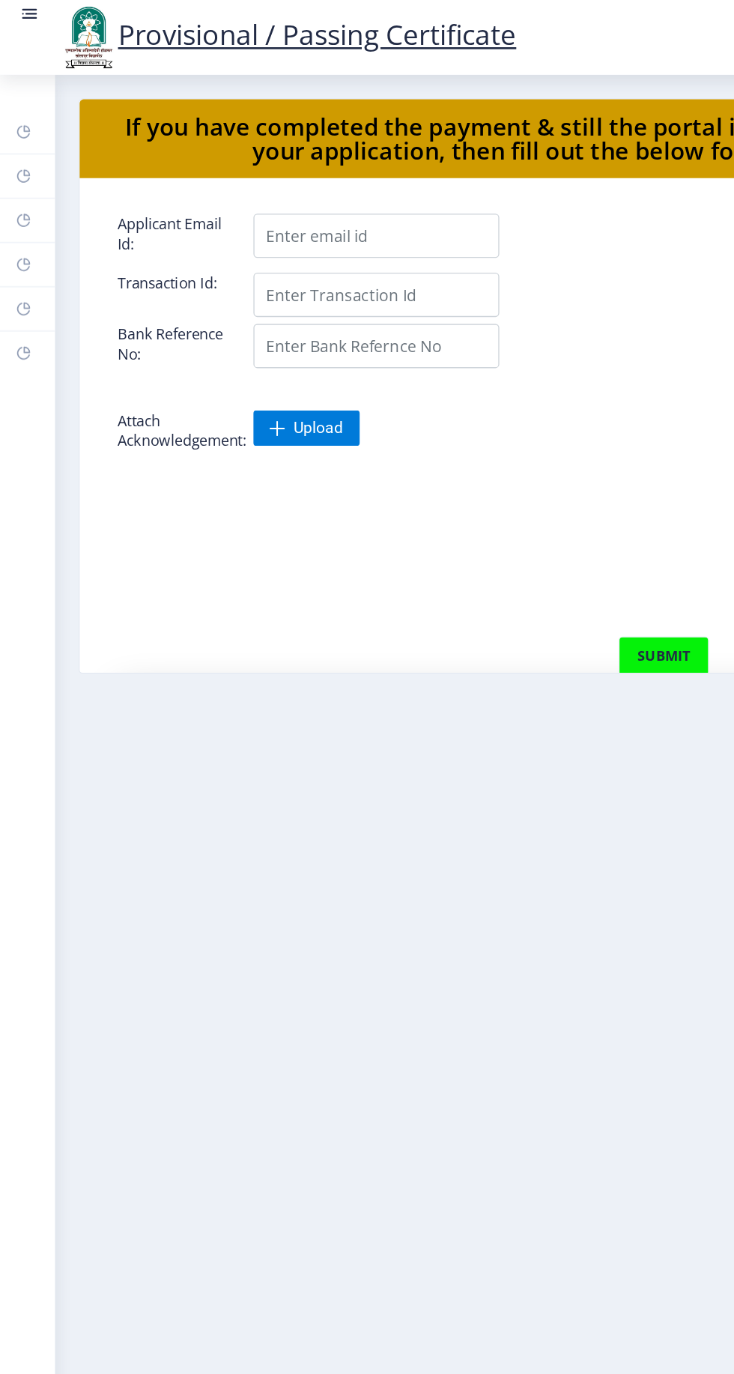
click at [4, 256] on link "Incorrect Certificate" at bounding box center [21, 269] width 42 height 33
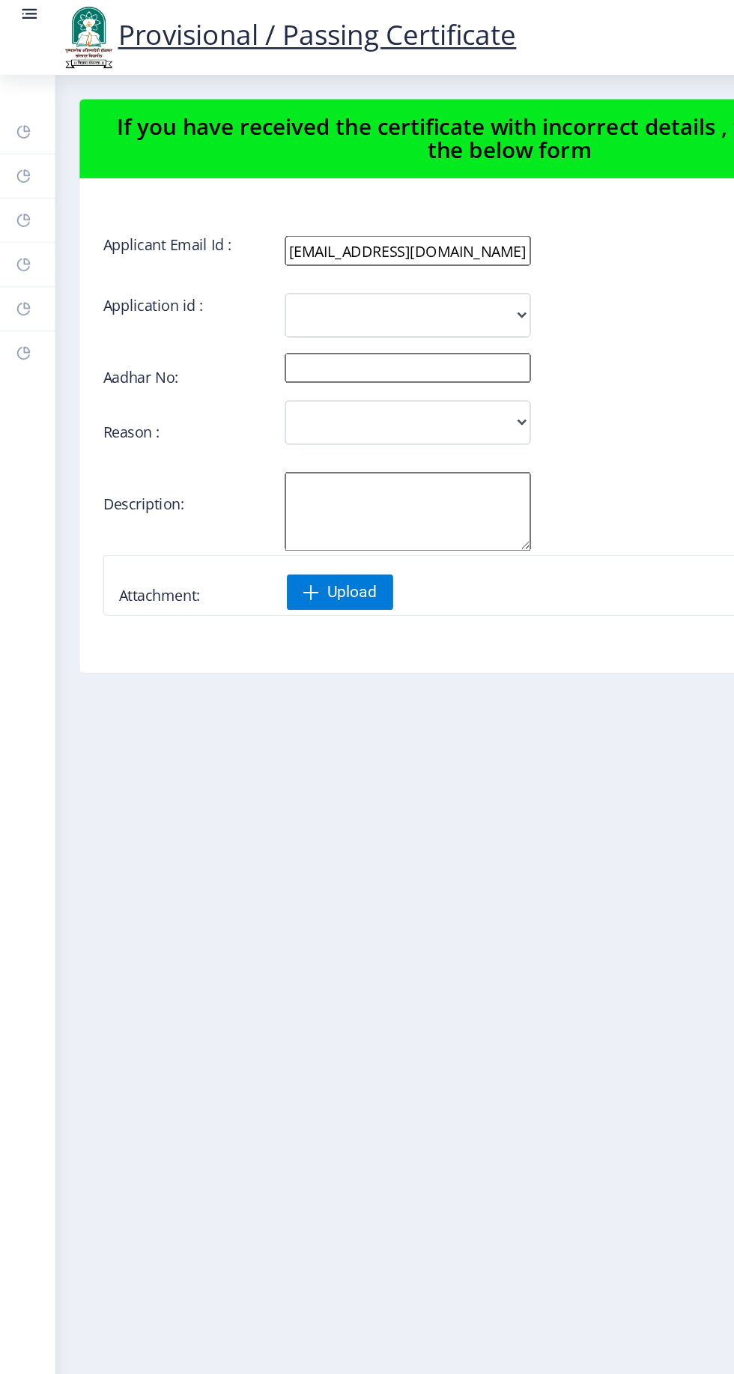
click at [17, 235] on rect at bounding box center [18, 235] width 12 height 12
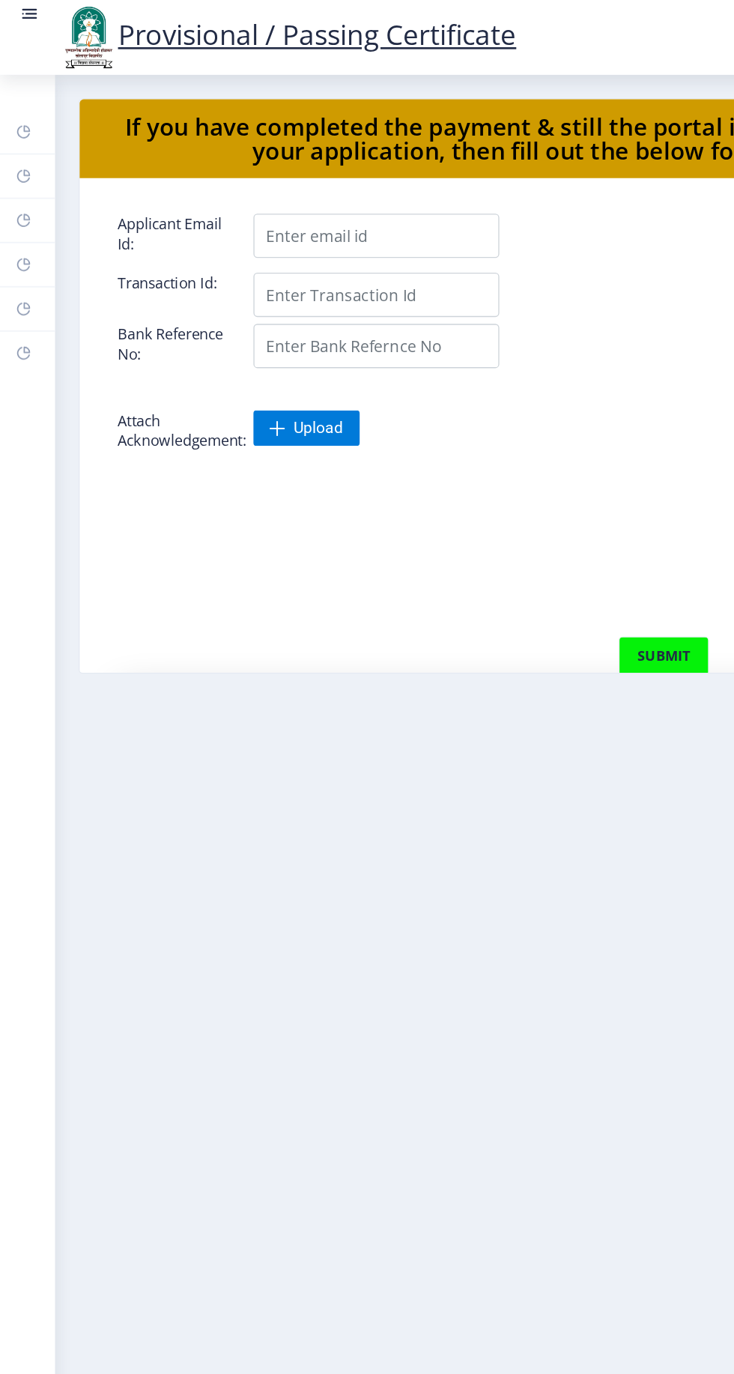
click at [17, 201] on rect at bounding box center [18, 202] width 12 height 12
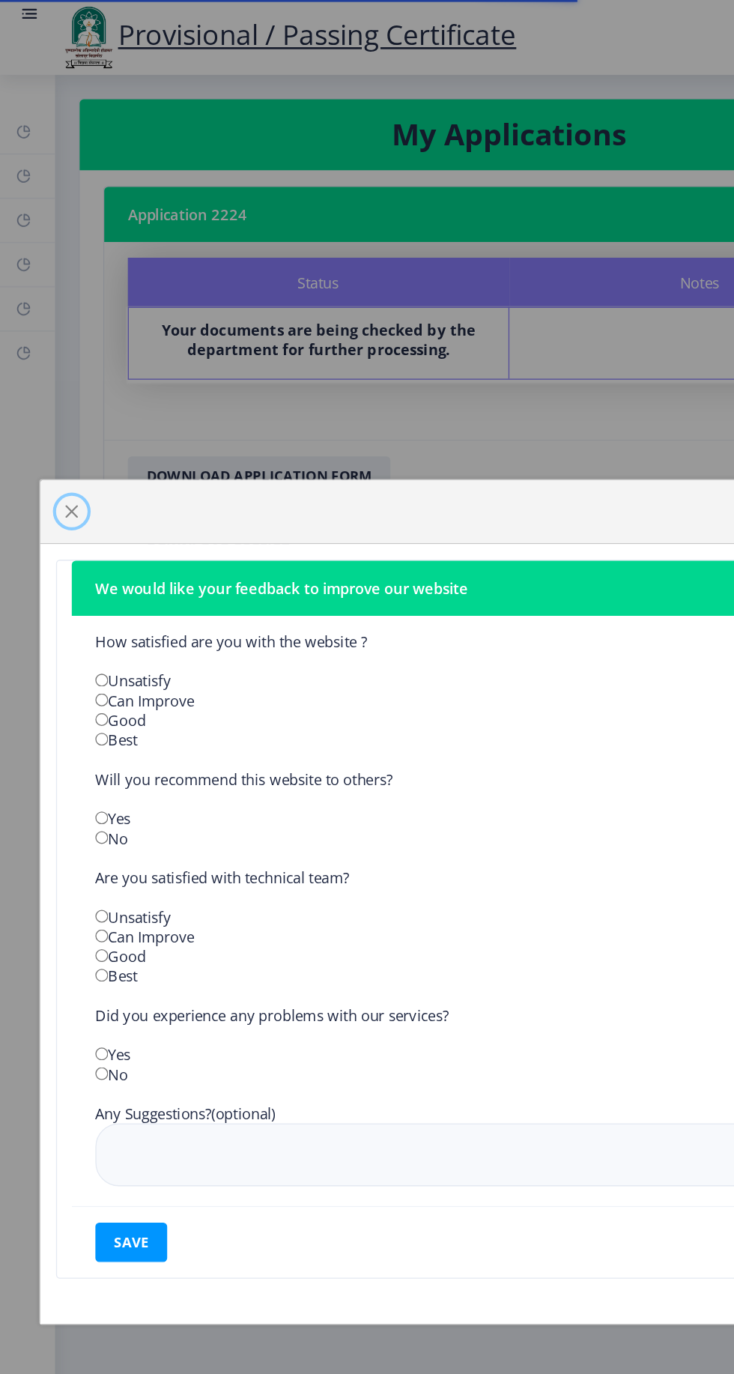
click at [54, 387] on span "button" at bounding box center [55, 390] width 12 height 12
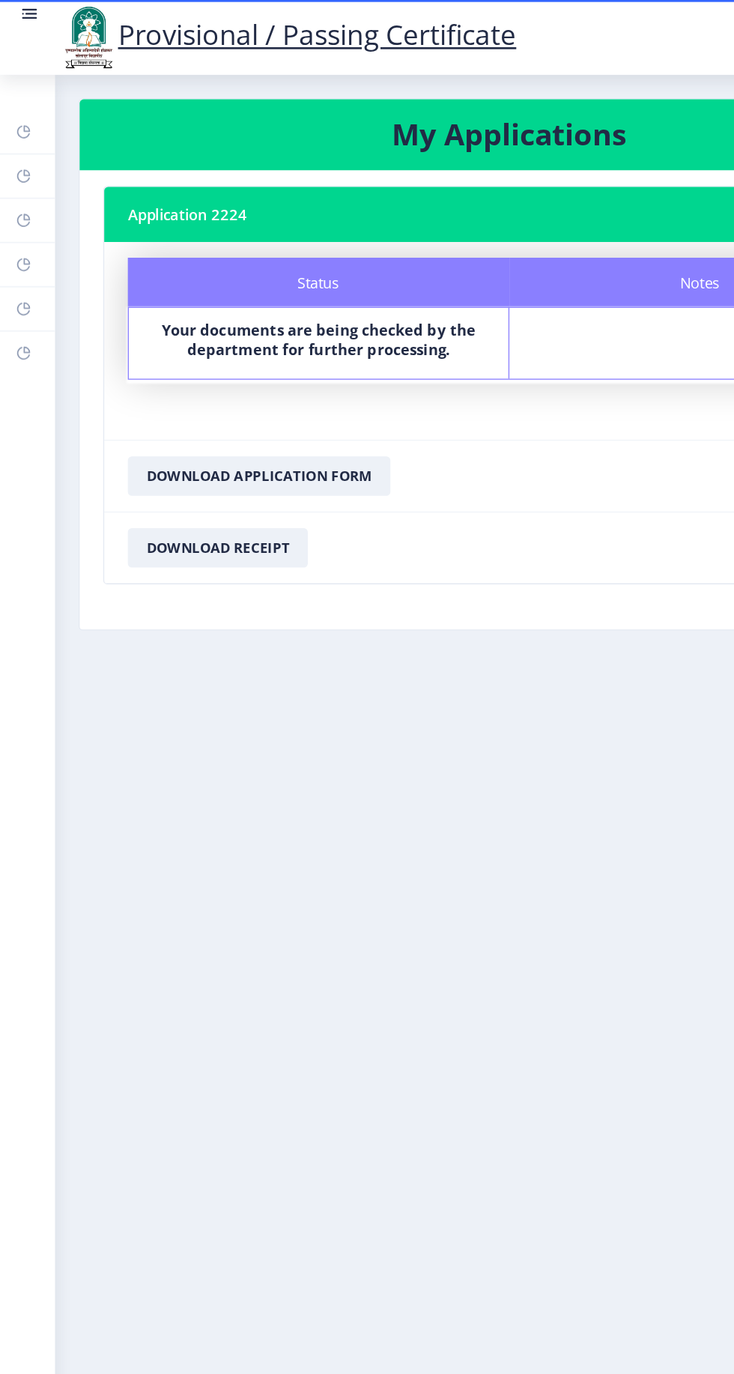
click at [19, 9] on rect at bounding box center [22, 10] width 15 height 15
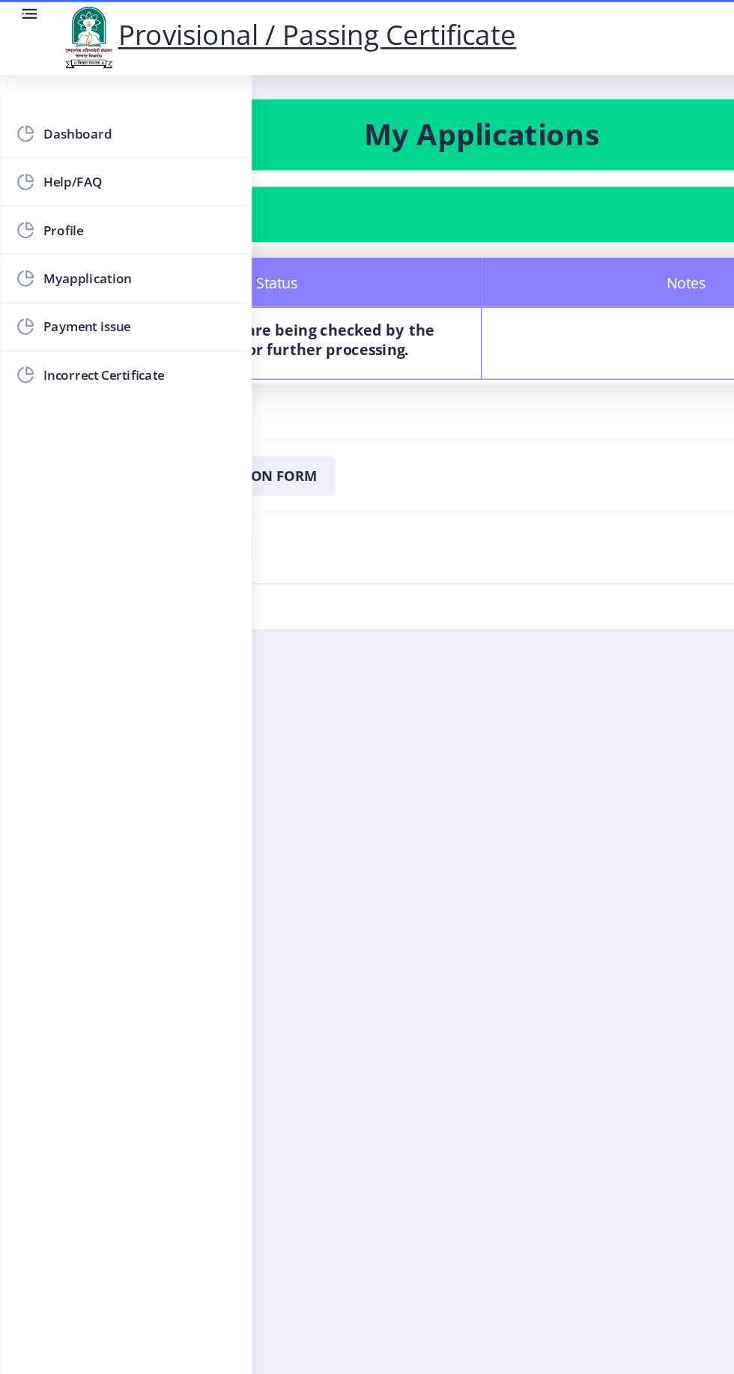
click at [22, 13] on rect at bounding box center [22, 13] width 11 height 1
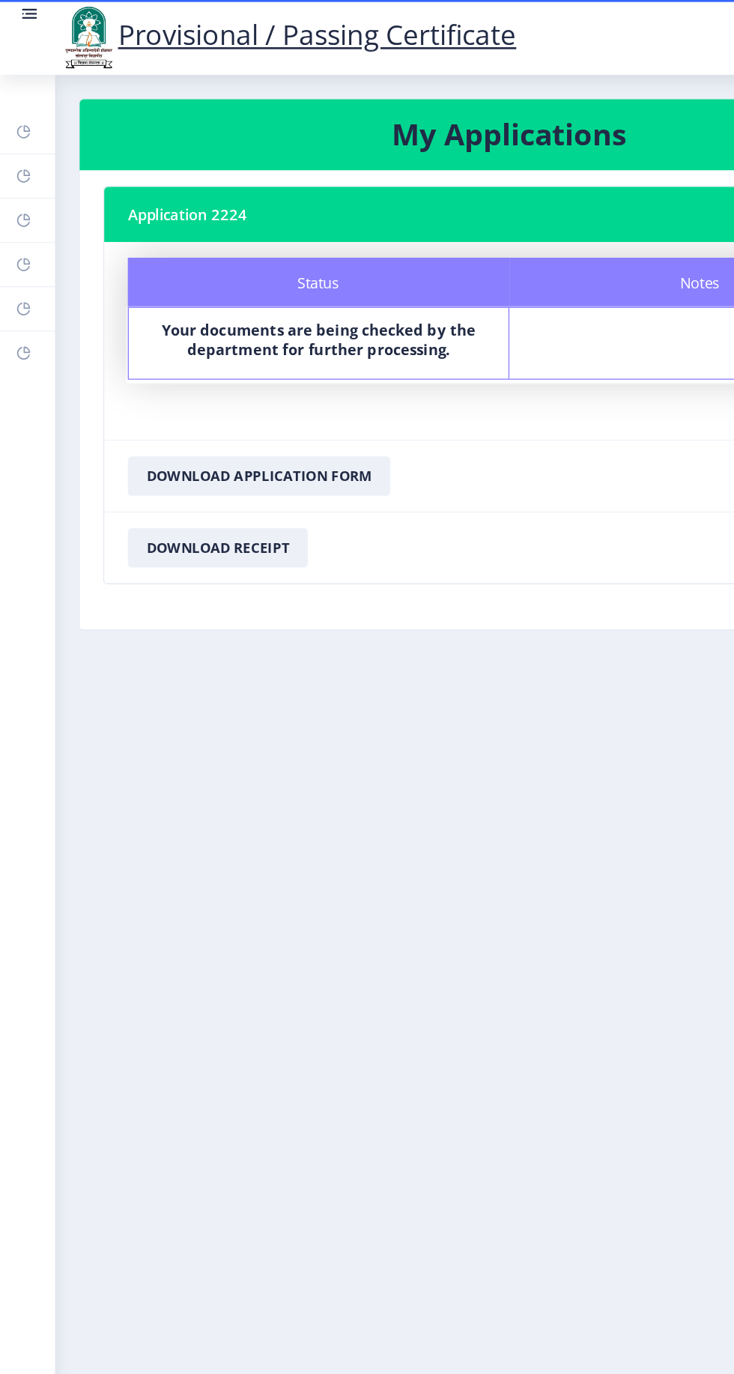
click at [16, 15] on rect at bounding box center [22, 10] width 15 height 15
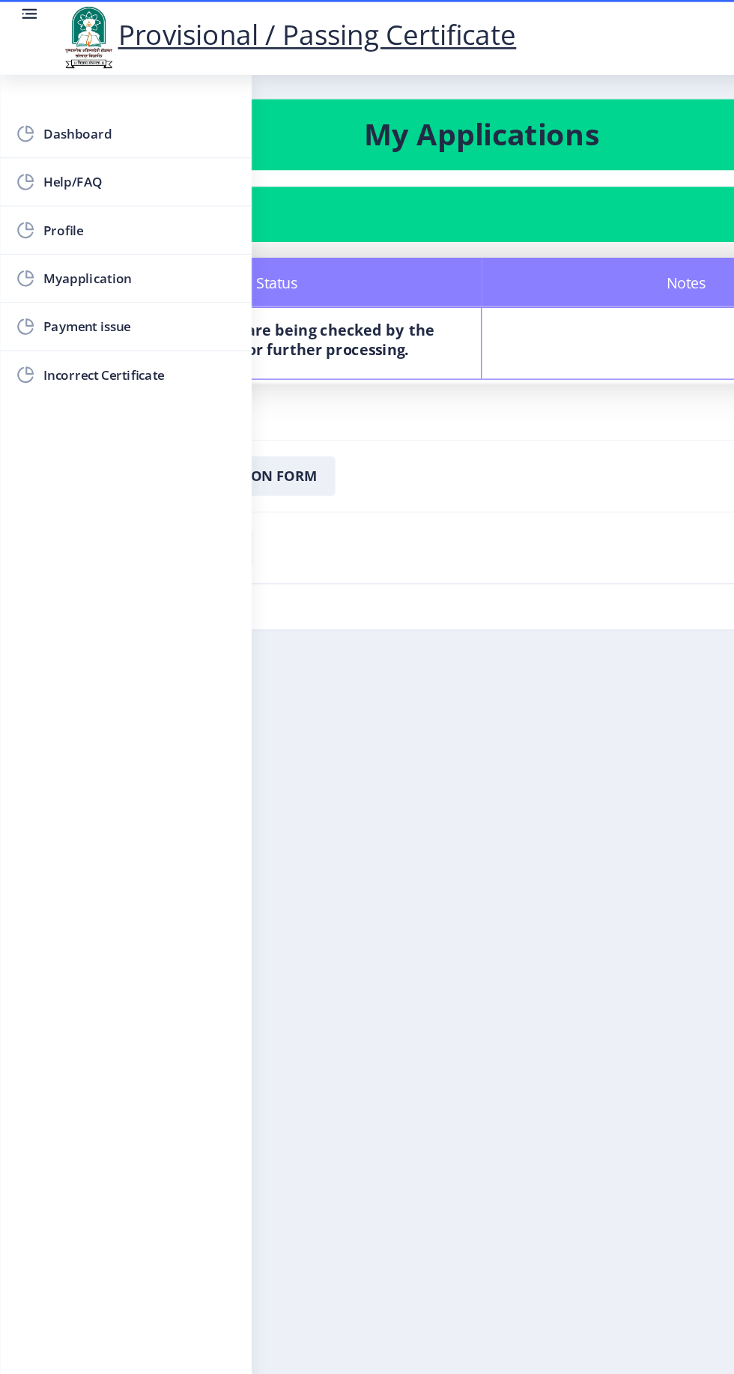
click at [17, 10] on circle at bounding box center [17, 10] width 1 height 1
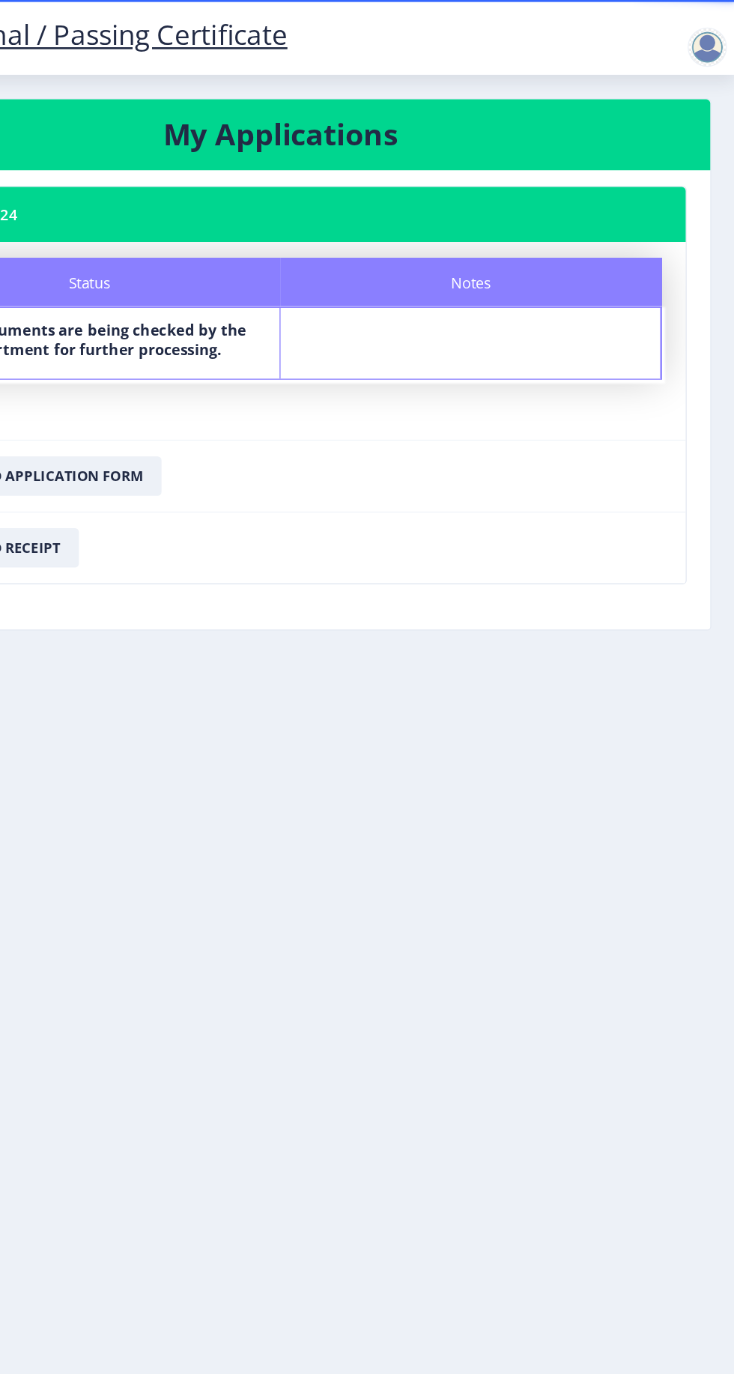
click at [700, 40] on div at bounding box center [713, 36] width 30 height 30
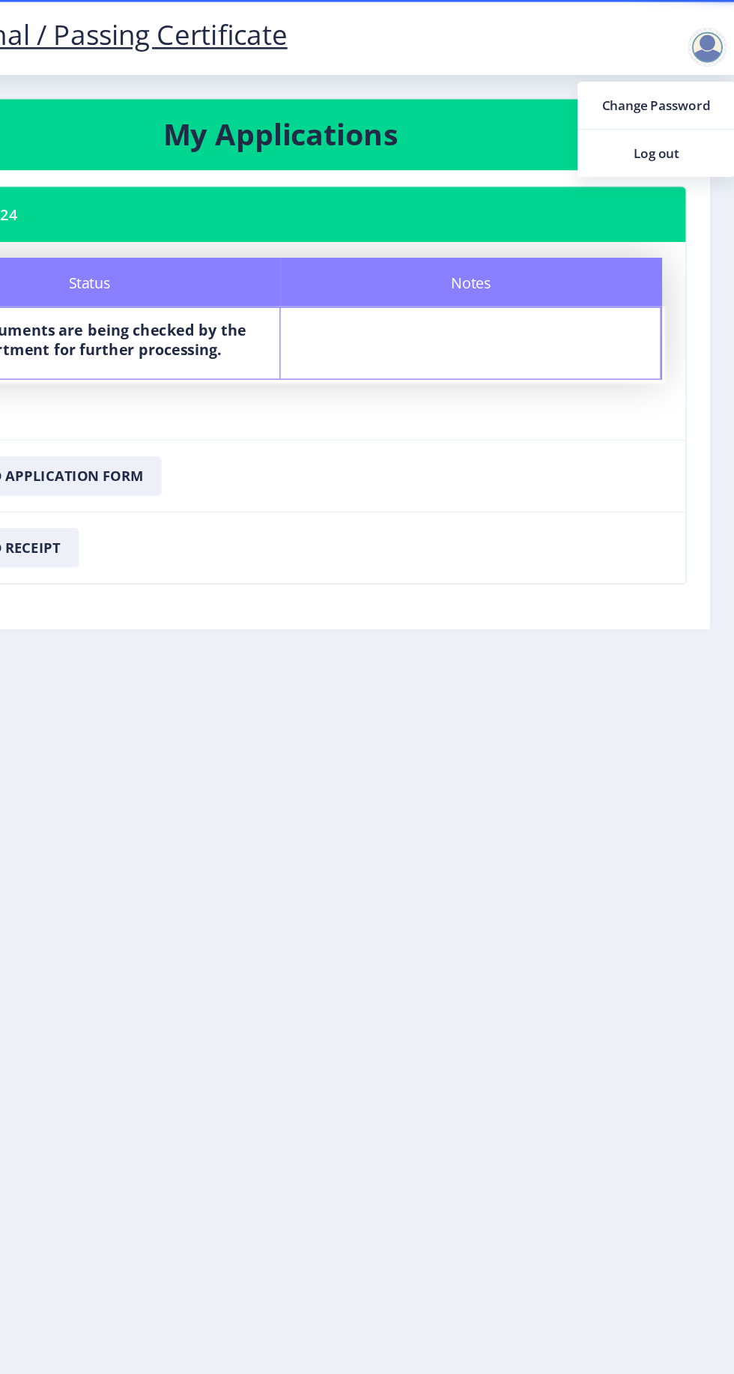
click at [686, 121] on span "Log out" at bounding box center [674, 117] width 96 height 18
